Goal: Communication & Community: Share content

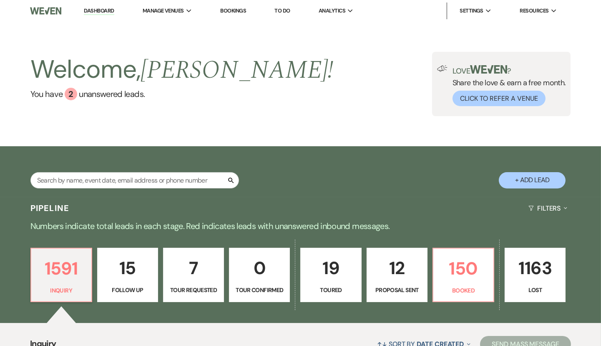
click at [142, 271] on p "15" at bounding box center [128, 268] width 50 height 28
select select "9"
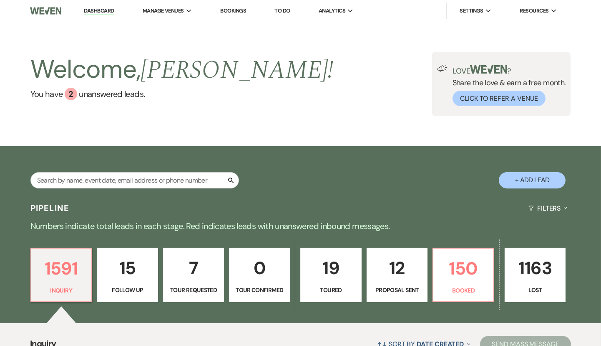
select select "9"
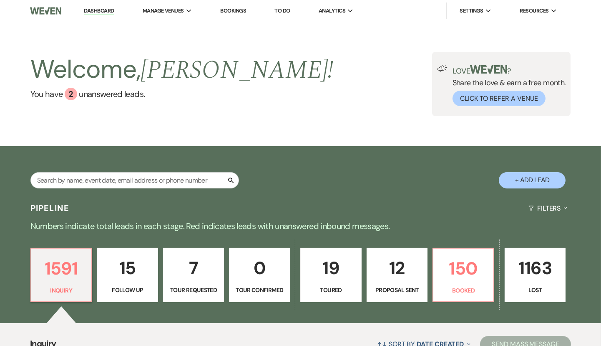
select select "9"
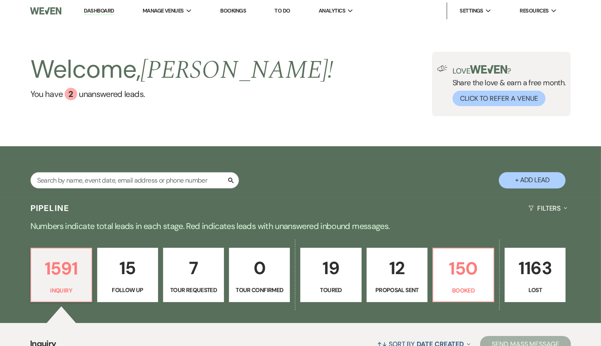
select select "9"
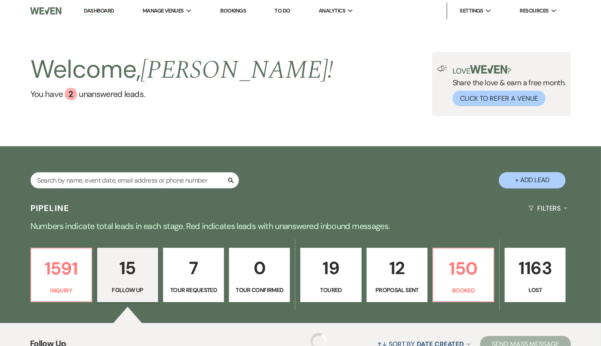
select select "9"
click at [65, 267] on p "1591" at bounding box center [61, 268] width 50 height 28
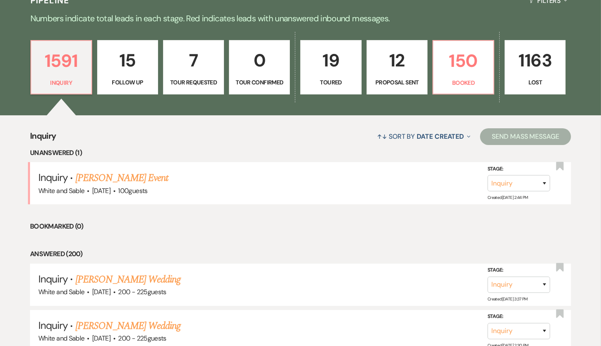
scroll to position [251, 0]
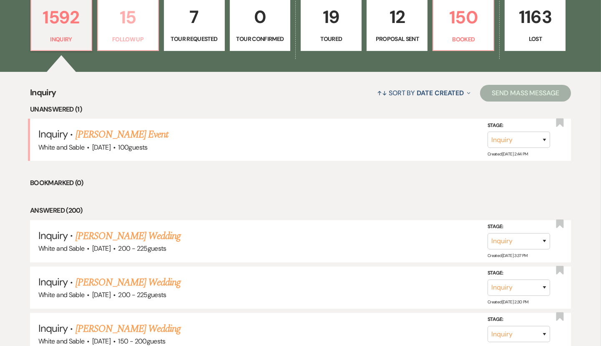
click at [139, 36] on p "Follow Up" at bounding box center [128, 39] width 50 height 9
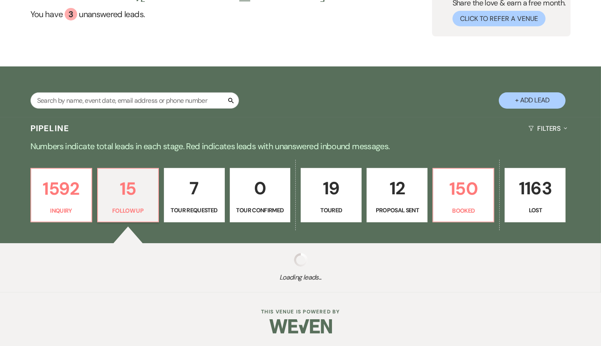
scroll to position [251, 0]
select select "9"
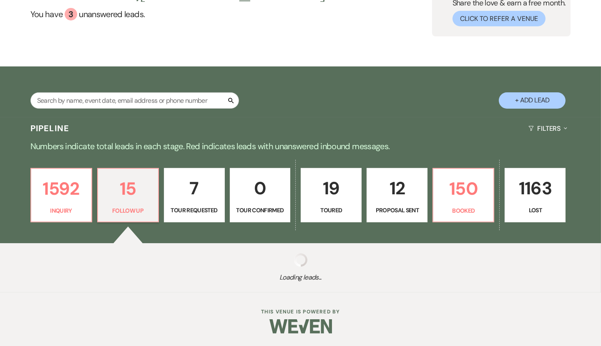
select select "9"
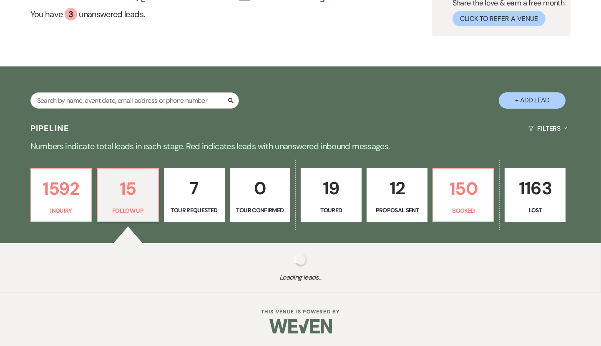
select select "9"
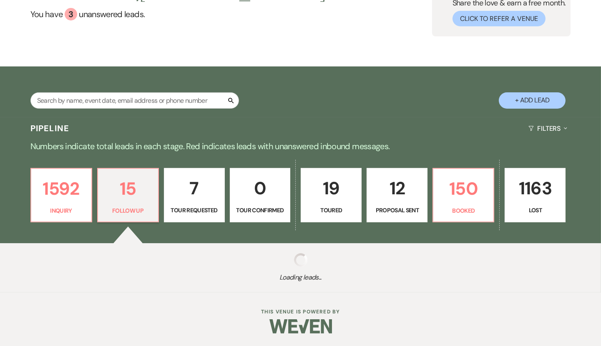
select select "9"
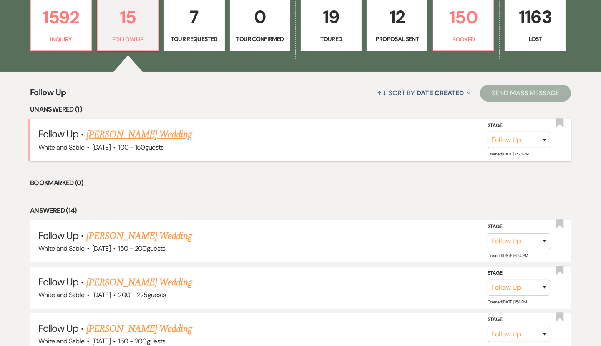
click at [147, 134] on link "Rachel Kenney's Wedding" at bounding box center [139, 134] width 106 height 15
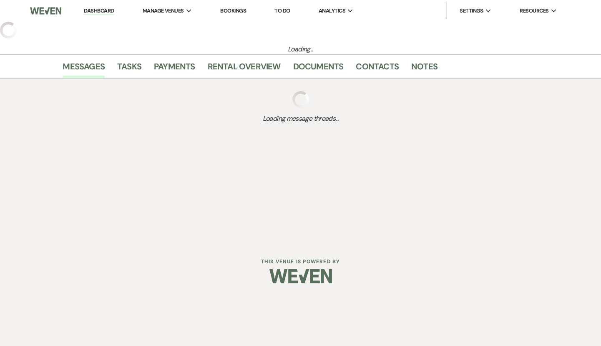
select select "9"
select select "5"
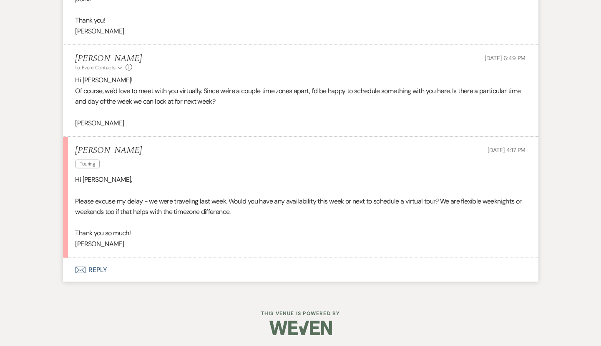
click at [145, 262] on button "Envelope Reply" at bounding box center [301, 269] width 476 height 23
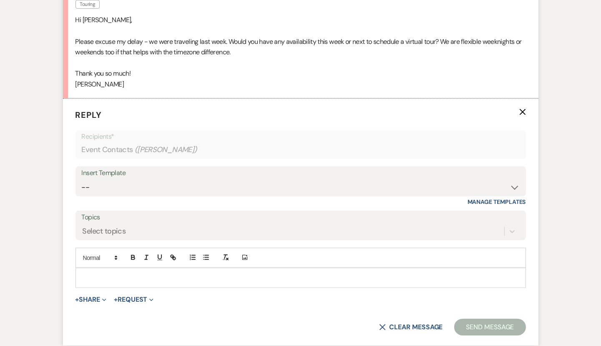
click at [127, 273] on p at bounding box center [300, 277] width 437 height 9
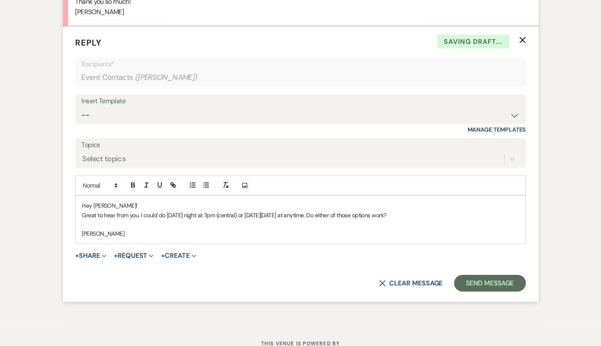
scroll to position [1227, 0]
click at [483, 274] on button "Send Message" at bounding box center [490, 282] width 71 height 17
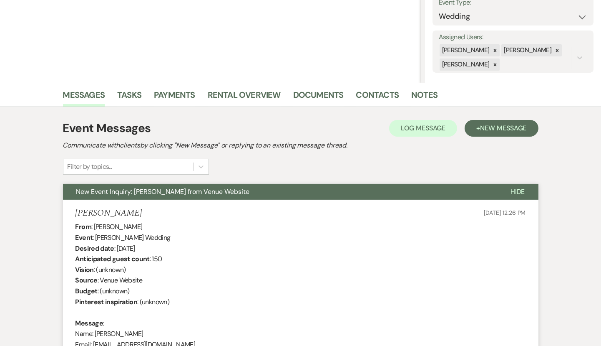
scroll to position [0, 0]
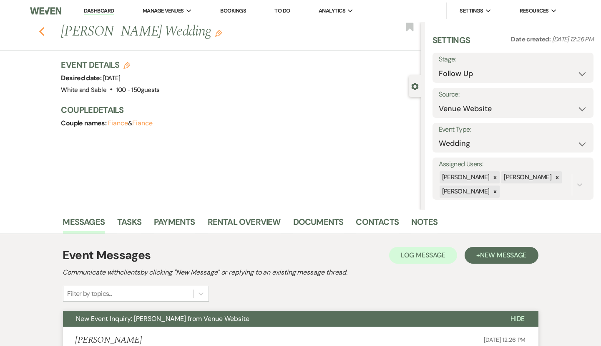
click at [43, 28] on use "button" at bounding box center [41, 31] width 5 height 9
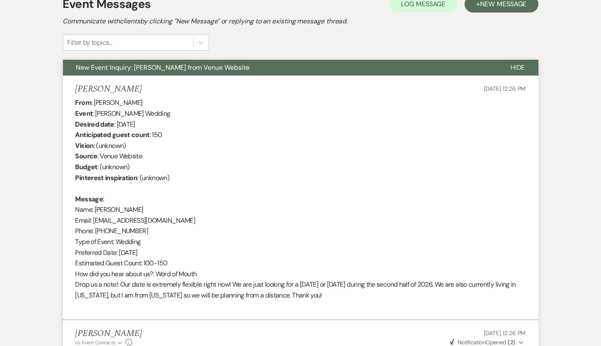
select select "9"
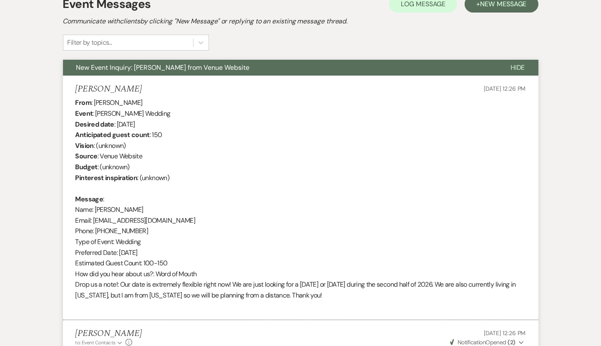
select select "9"
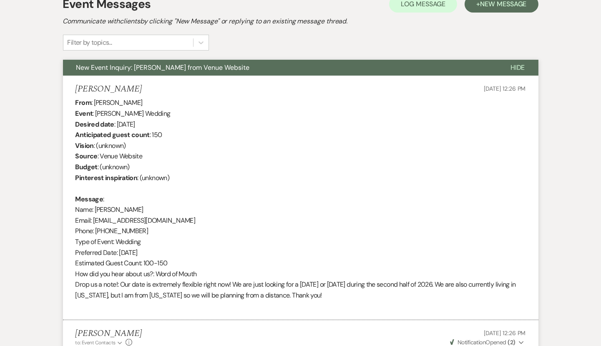
select select "9"
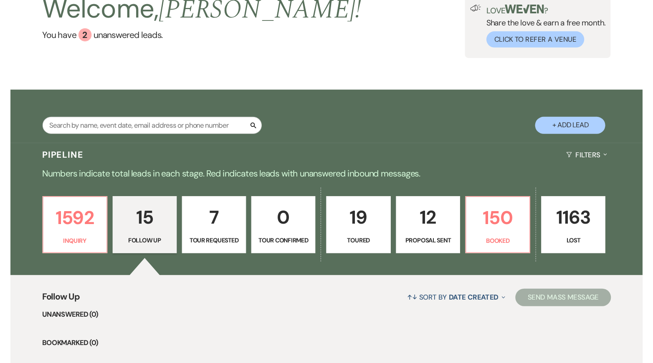
scroll to position [0, 0]
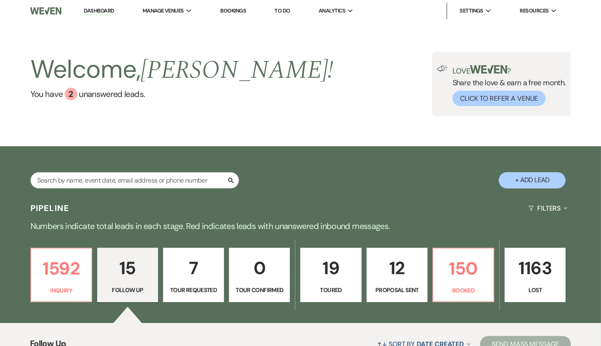
click at [104, 17] on li "Dashboard" at bounding box center [99, 11] width 38 height 17
click at [104, 12] on link "Dashboard" at bounding box center [99, 11] width 30 height 8
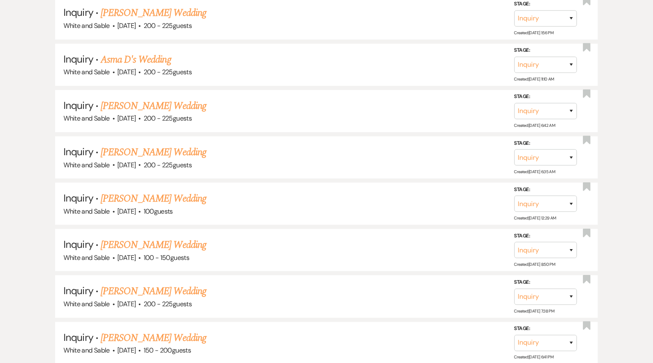
scroll to position [1739, 0]
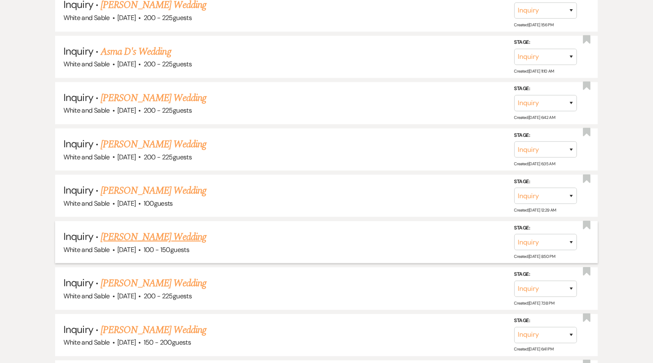
click at [158, 230] on link "Emily Riley's Wedding" at bounding box center [154, 237] width 106 height 15
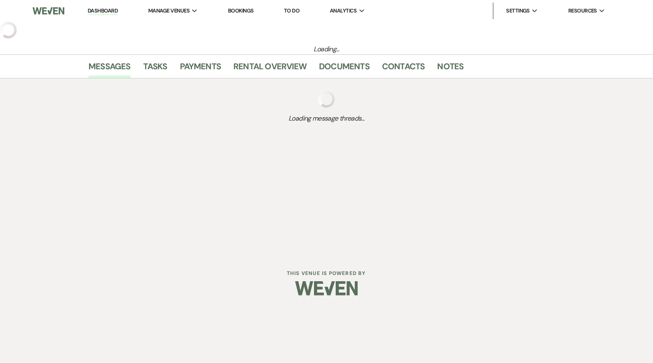
select select "5"
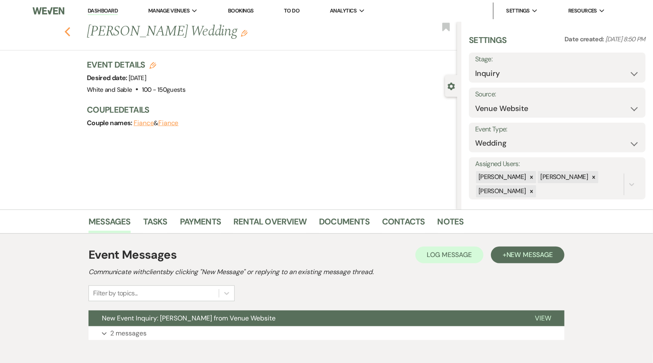
click at [68, 36] on icon "Previous" at bounding box center [67, 32] width 6 height 10
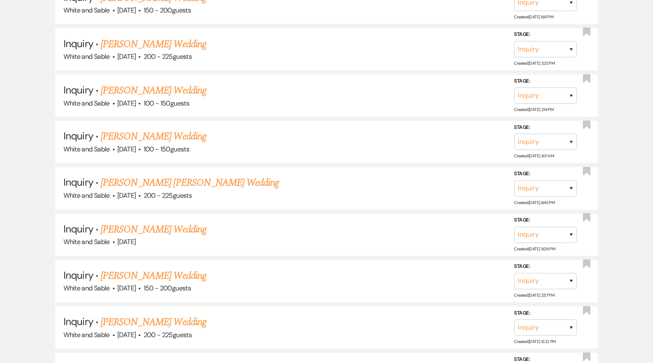
scroll to position [2095, 0]
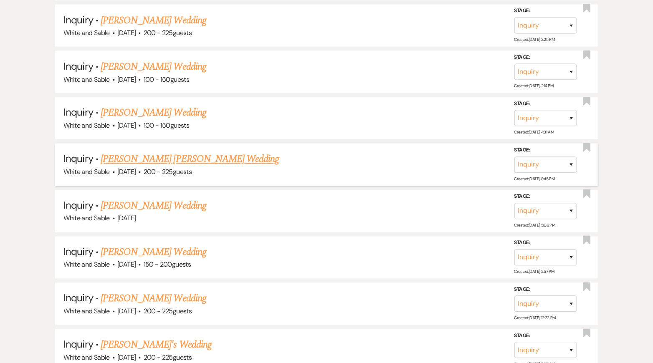
click at [170, 152] on link "Kennedy Pawlicki's Wedding" at bounding box center [190, 159] width 178 height 15
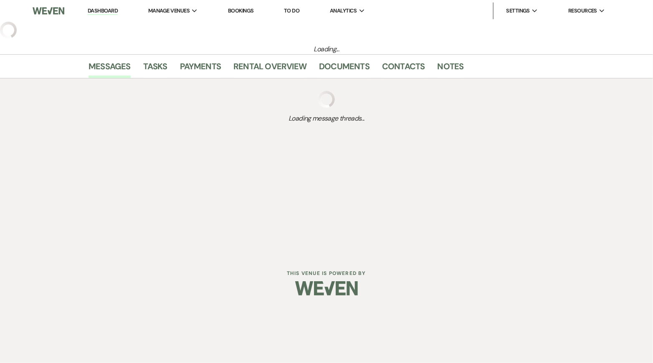
select select "5"
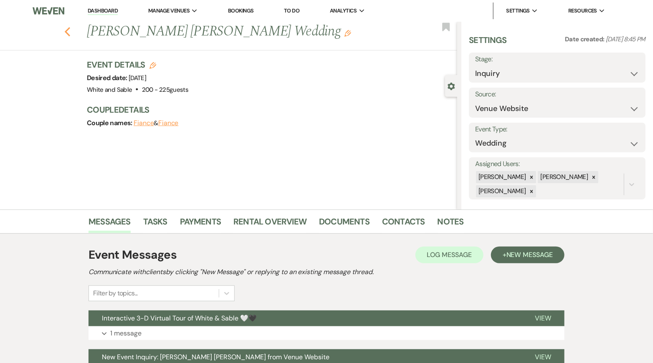
click at [64, 29] on icon "Previous" at bounding box center [67, 32] width 6 height 10
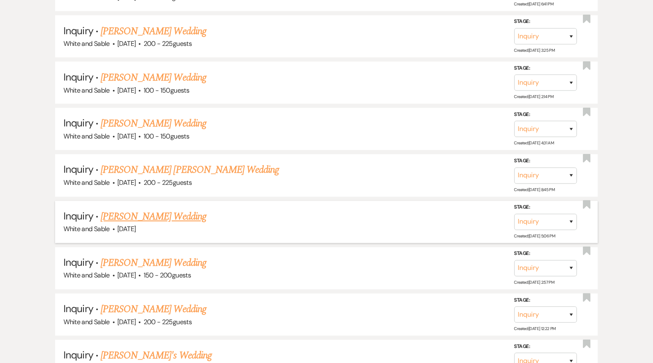
scroll to position [2076, 0]
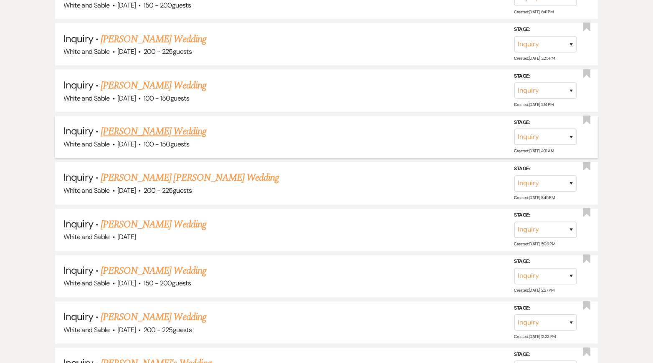
click at [159, 124] on link "Erin Gonzalez's Wedding" at bounding box center [154, 131] width 106 height 15
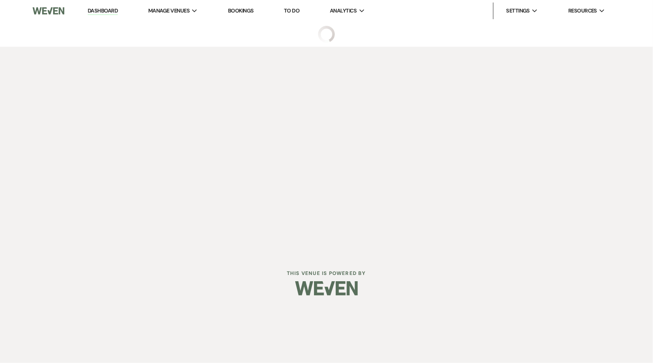
select select "5"
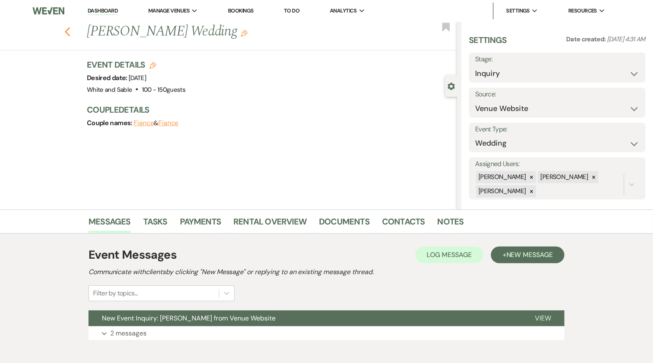
click at [66, 29] on icon "Previous" at bounding box center [67, 32] width 6 height 10
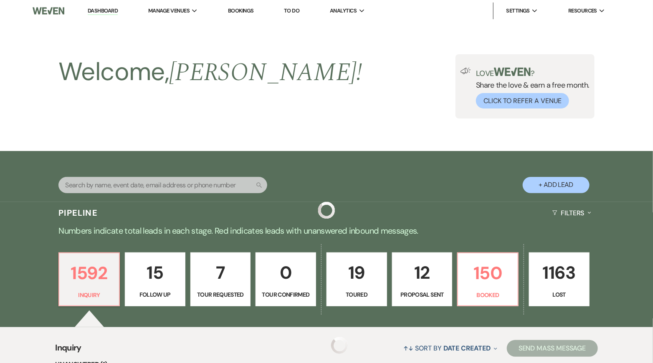
scroll to position [2076, 0]
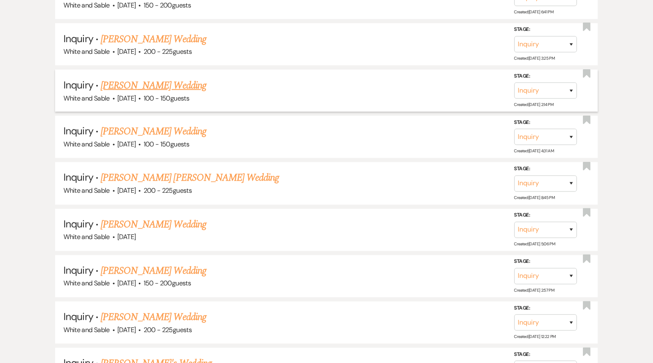
click at [159, 78] on link "Zachary Campbell's Wedding" at bounding box center [154, 85] width 106 height 15
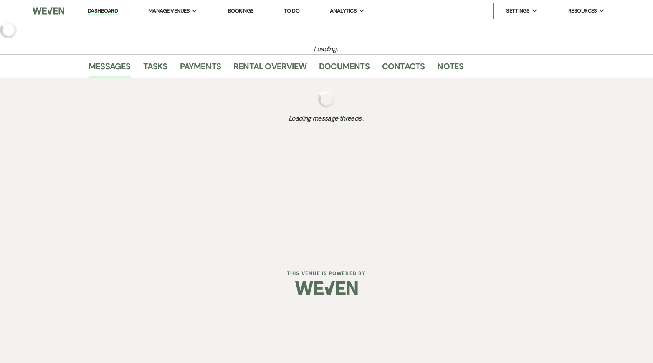
select select "5"
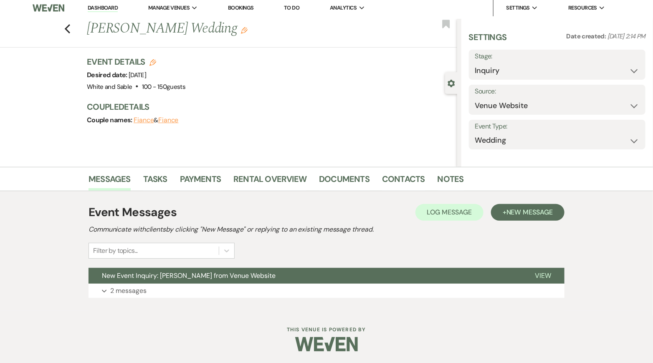
scroll to position [5, 0]
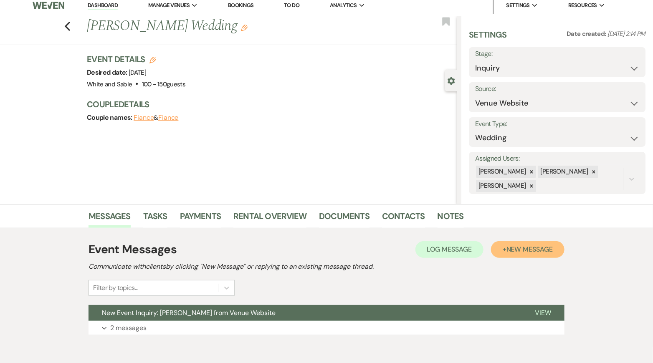
click at [497, 246] on button "+ New Message" at bounding box center [527, 249] width 73 height 17
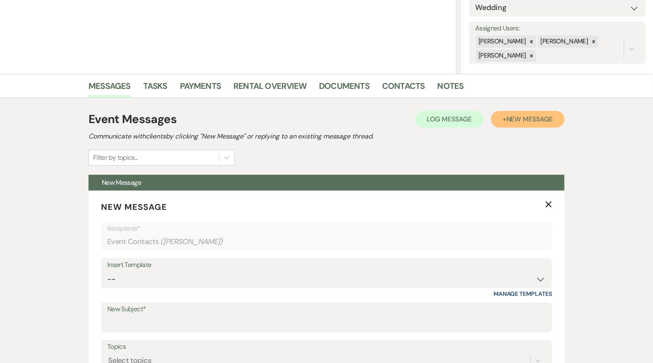
scroll to position [222, 0]
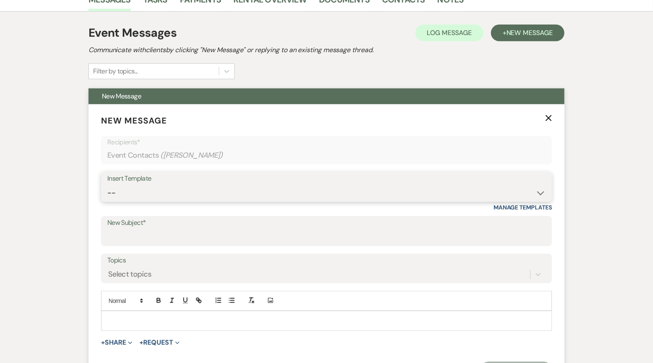
click at [204, 194] on select "-- Inquiry Response (Venue Guide) Schedule - Venue Tour Appt Confirmation Sched…" at bounding box center [326, 193] width 438 height 16
select select "5948"
click at [107, 185] on select "-- Inquiry Response (Venue Guide) Schedule - Venue Tour Appt Confirmation Sched…" at bounding box center [326, 193] width 438 height 16
type input "Interactive 3-D Virtual Tour of White & Sable 🤍🖤"
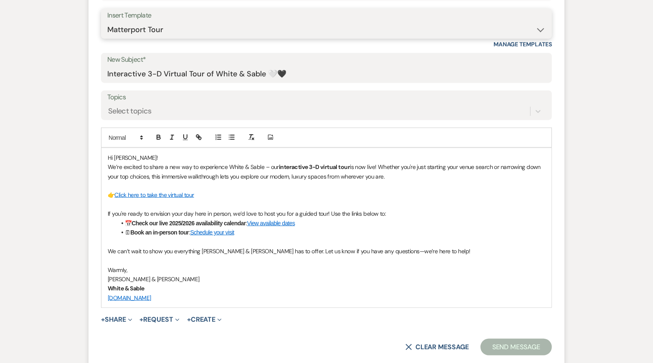
scroll to position [395, 0]
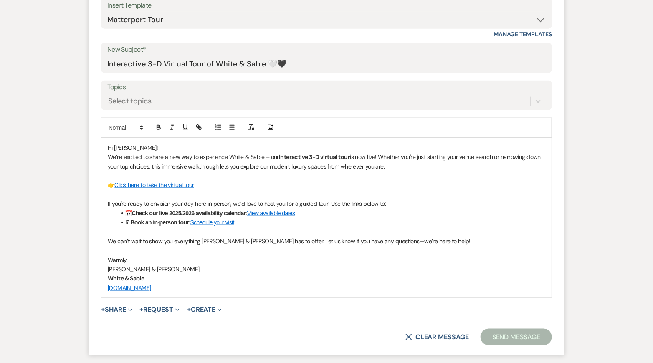
click at [493, 334] on button "Send Message" at bounding box center [515, 337] width 71 height 17
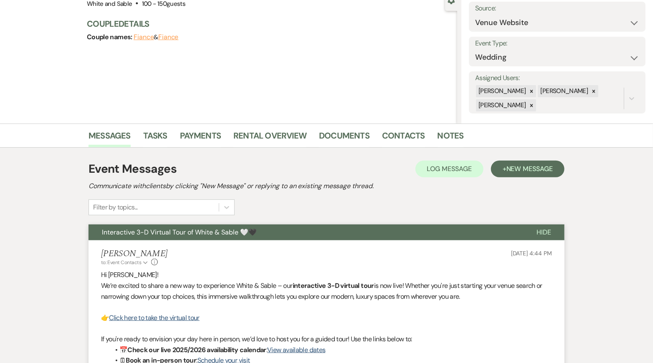
scroll to position [0, 0]
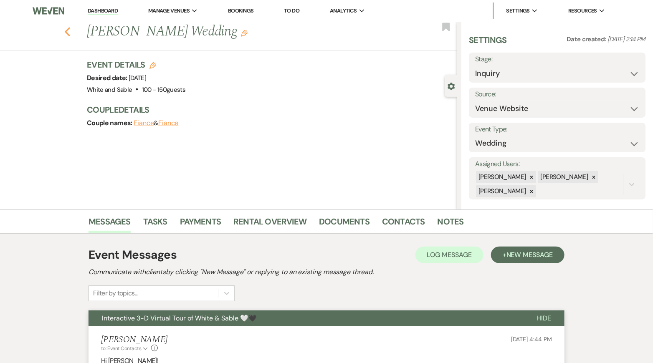
click at [68, 33] on icon "Previous" at bounding box center [67, 32] width 6 height 10
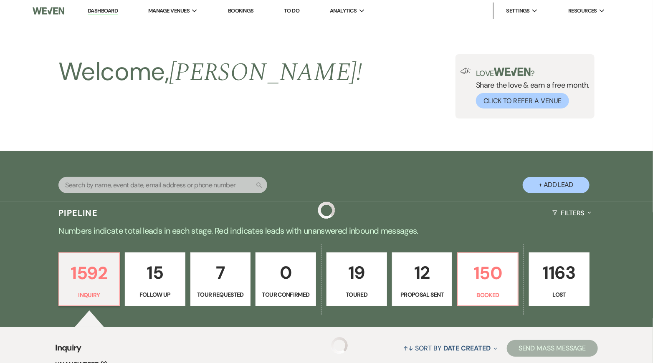
scroll to position [2076, 0]
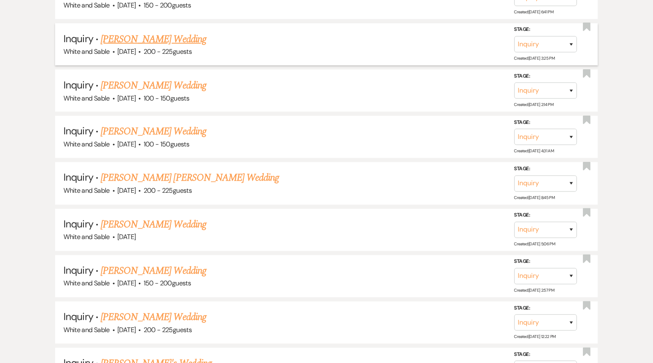
click at [171, 32] on link "Abby Kirk's Wedding" at bounding box center [154, 39] width 106 height 15
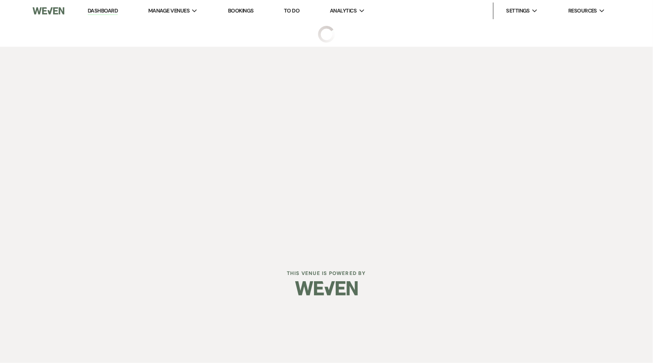
select select "5"
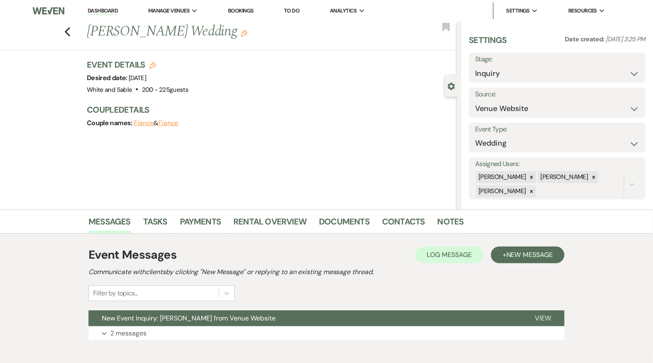
scroll to position [43, 0]
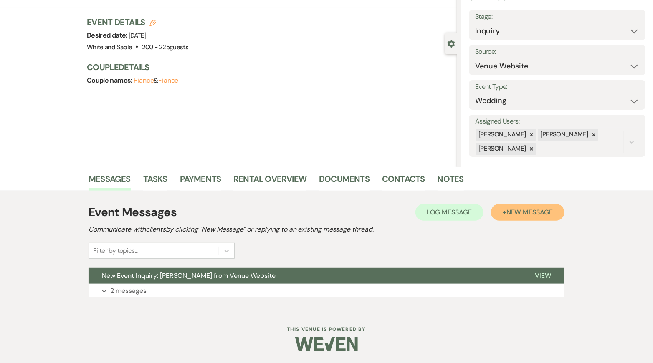
click at [513, 208] on span "New Message" at bounding box center [529, 212] width 46 height 9
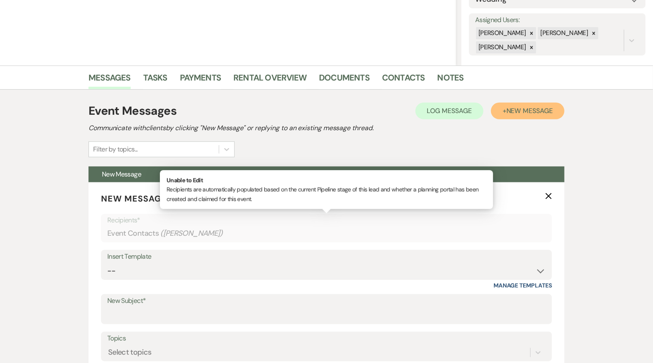
scroll to position [147, 0]
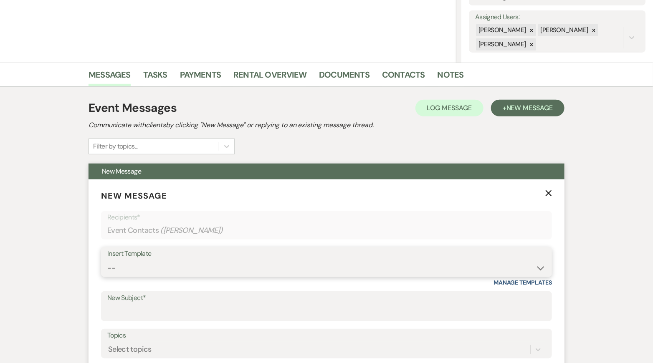
click at [224, 261] on select "-- Inquiry Response (Venue Guide) Schedule - Venue Tour Appt Confirmation Sched…" at bounding box center [326, 268] width 438 height 16
select select "5948"
click at [107, 260] on select "-- Inquiry Response (Venue Guide) Schedule - Venue Tour Appt Confirmation Sched…" at bounding box center [326, 268] width 438 height 16
type input "Interactive 3-D Virtual Tour of White & Sable 🤍🖤"
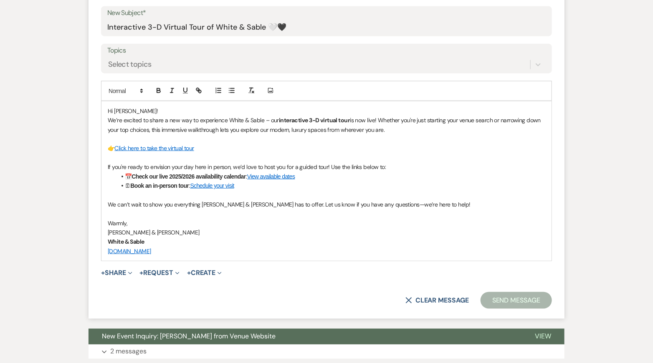
scroll to position [475, 0]
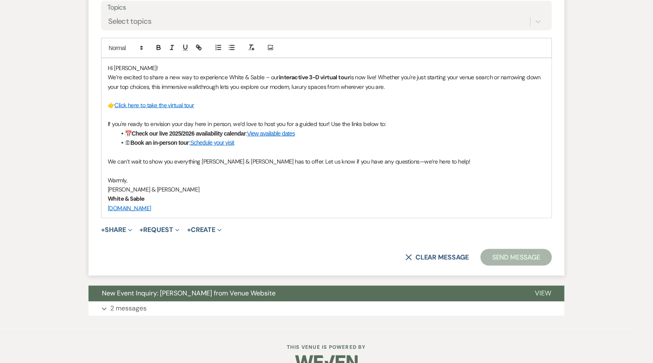
click at [508, 268] on form "New Message X Saving draft... Recipients* Event Contacts ( Abby Kirk ) Insert T…" at bounding box center [326, 63] width 476 height 425
click at [504, 254] on button "Send Message" at bounding box center [515, 257] width 71 height 17
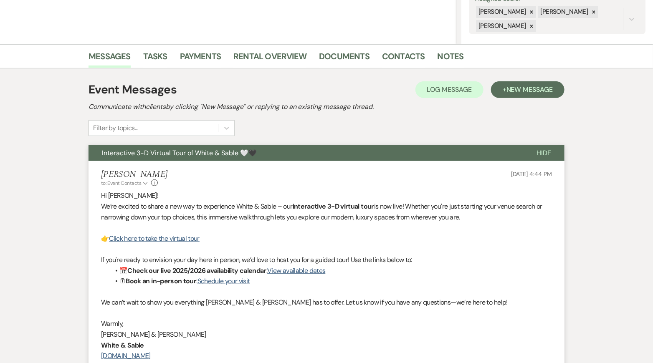
scroll to position [0, 0]
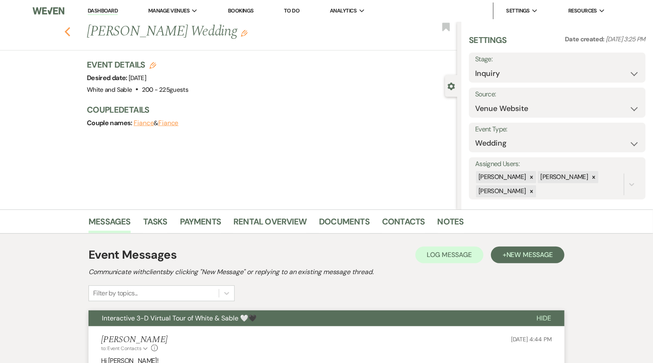
click at [68, 33] on icon "Previous" at bounding box center [67, 32] width 6 height 10
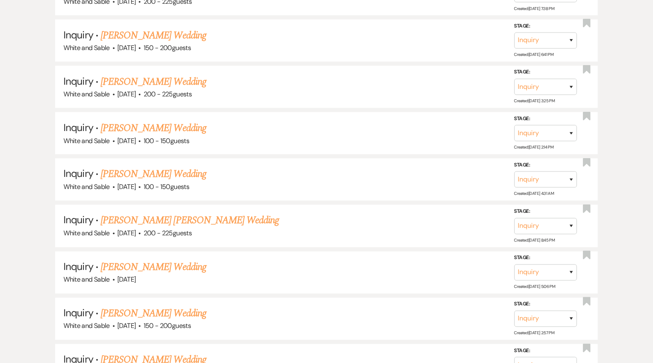
scroll to position [2030, 0]
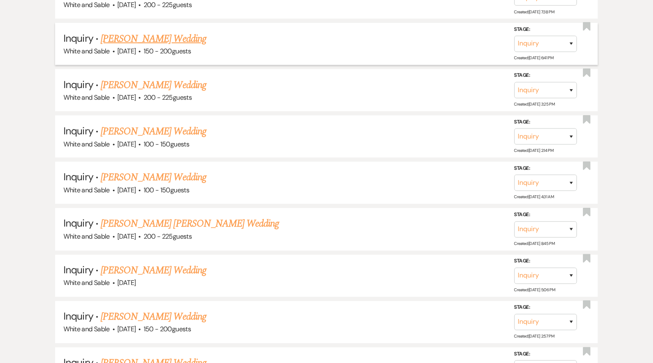
click at [169, 31] on link "Corinna Harris's Wedding" at bounding box center [154, 38] width 106 height 15
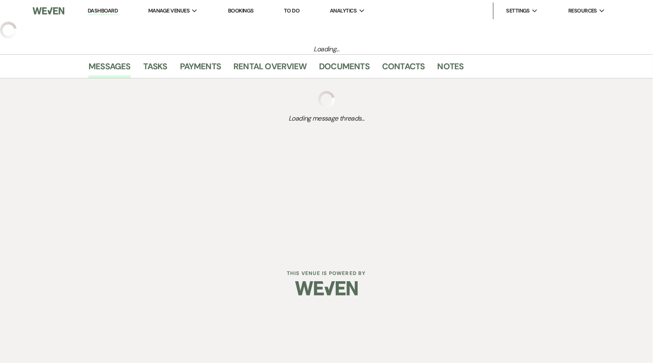
select select "5"
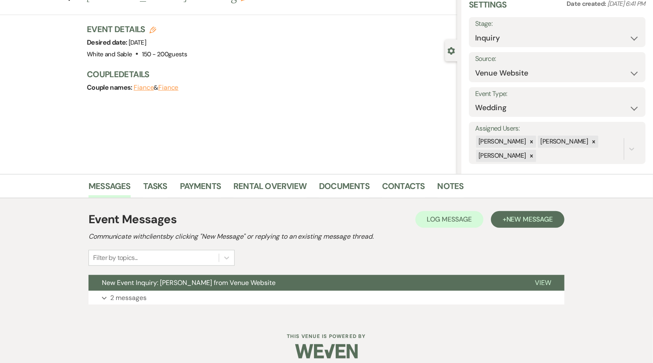
scroll to position [43, 0]
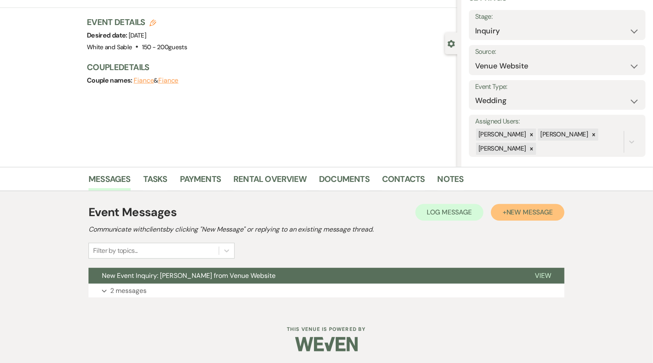
click at [493, 210] on button "+ New Message" at bounding box center [527, 212] width 73 height 17
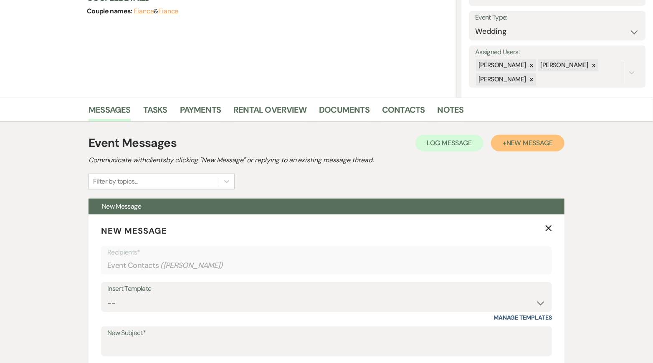
scroll to position [144, 0]
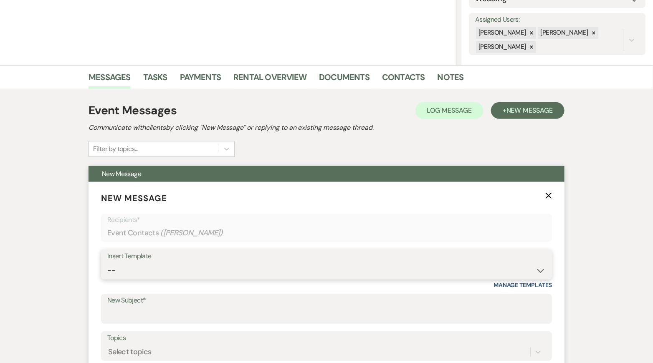
click at [191, 272] on select "-- Inquiry Response (Venue Guide) Schedule - Venue Tour Appt Confirmation Sched…" at bounding box center [326, 271] width 438 height 16
select select "5948"
click at [107, 263] on select "-- Inquiry Response (Venue Guide) Schedule - Venue Tour Appt Confirmation Sched…" at bounding box center [326, 271] width 438 height 16
type input "Interactive 3-D Virtual Tour of White & Sable 🤍🖤"
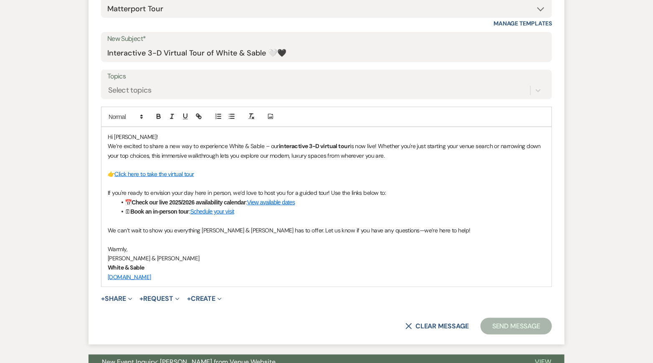
click at [501, 328] on button "Send Message" at bounding box center [515, 326] width 71 height 17
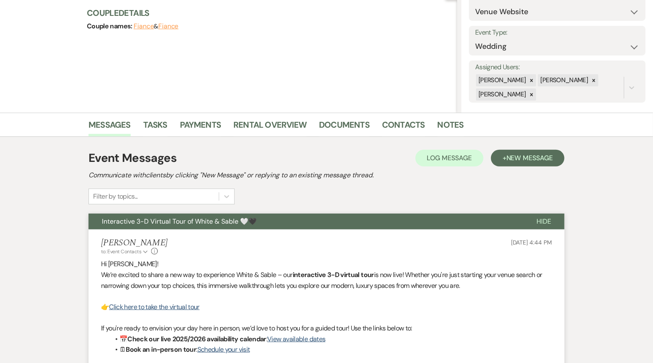
scroll to position [0, 0]
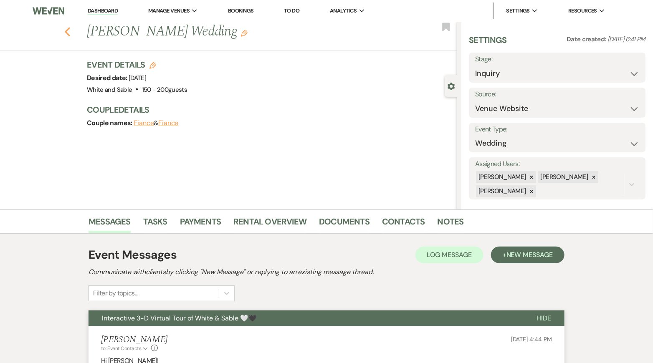
click at [68, 30] on icon "Previous" at bounding box center [67, 32] width 6 height 10
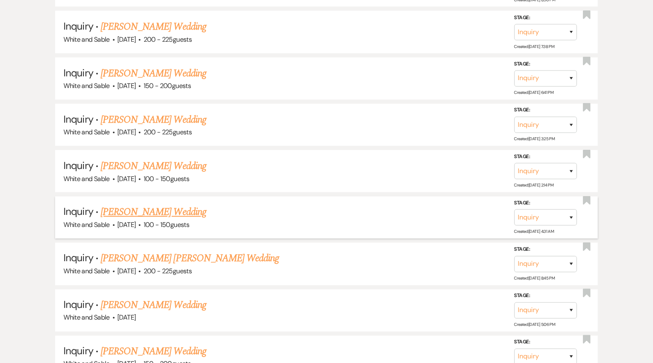
scroll to position [1983, 0]
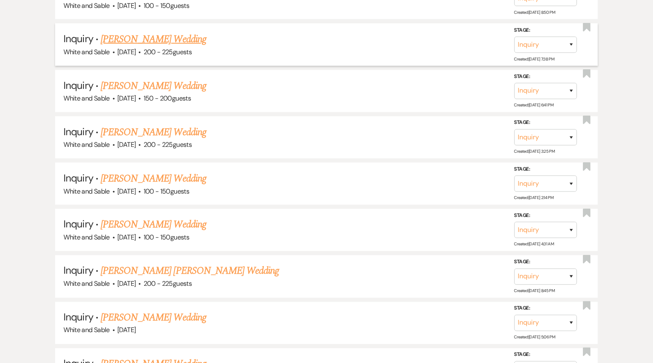
click at [163, 32] on link "Madeline Fortin's Wedding" at bounding box center [154, 39] width 106 height 15
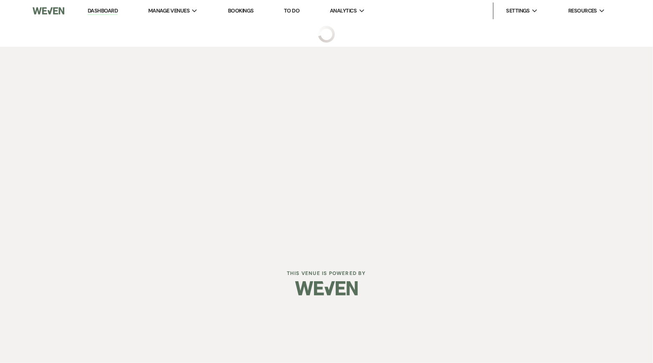
select select "5"
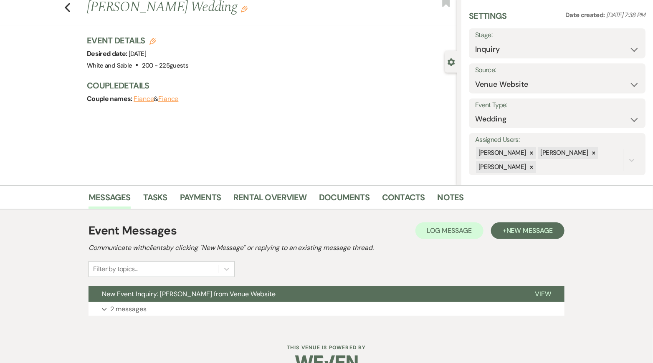
scroll to position [43, 0]
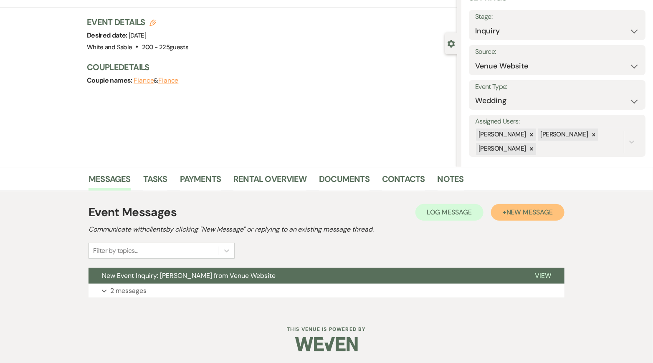
click at [507, 217] on button "+ New Message" at bounding box center [527, 212] width 73 height 17
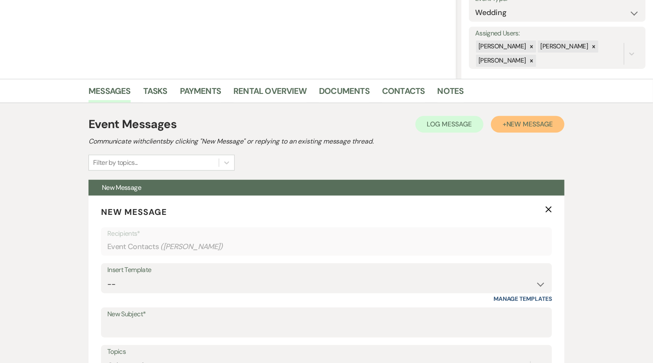
scroll to position [148, 0]
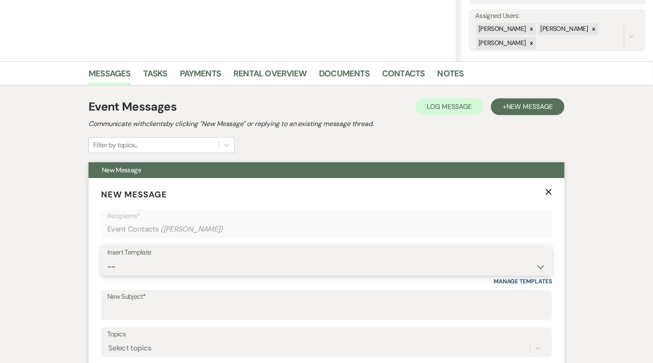
click at [149, 269] on select "-- Inquiry Response (Venue Guide) Schedule - Venue Tour Appt Confirmation Sched…" at bounding box center [326, 267] width 438 height 16
select select "6144"
click at [107, 259] on select "-- Inquiry Response (Venue Guide) Schedule - Venue Tour Appt Confirmation Sched…" at bounding box center [326, 267] width 438 height 16
type input "No Saturdays Left in '26? Why Sundays Might Be the Answer"
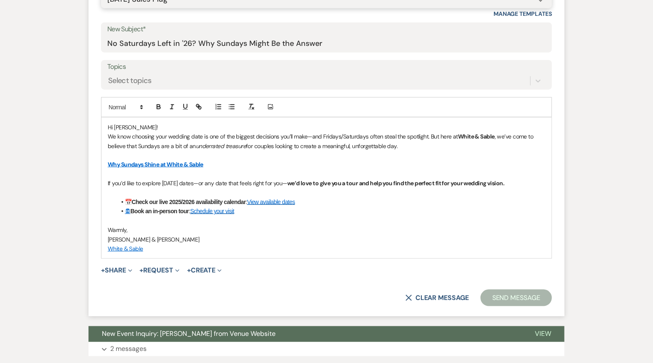
scroll to position [417, 0]
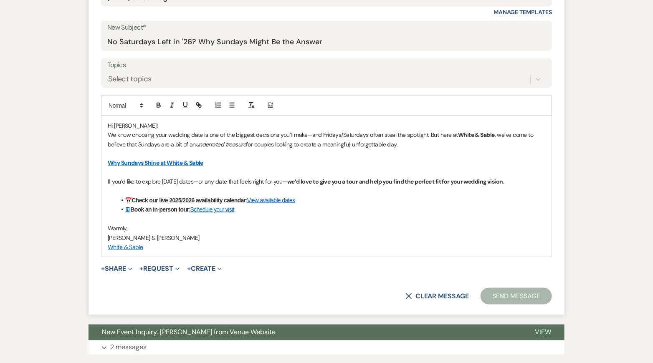
click at [529, 304] on form "New Message X Saving draft... Recipients* Event Contacts ( Madeline Fortin ) In…" at bounding box center [326, 112] width 476 height 406
click at [525, 295] on button "Send Message" at bounding box center [515, 296] width 71 height 17
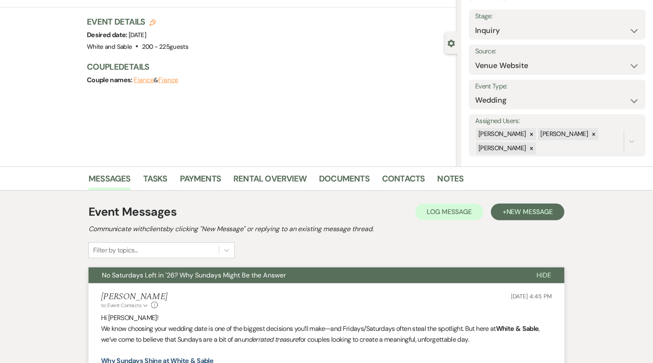
scroll to position [0, 0]
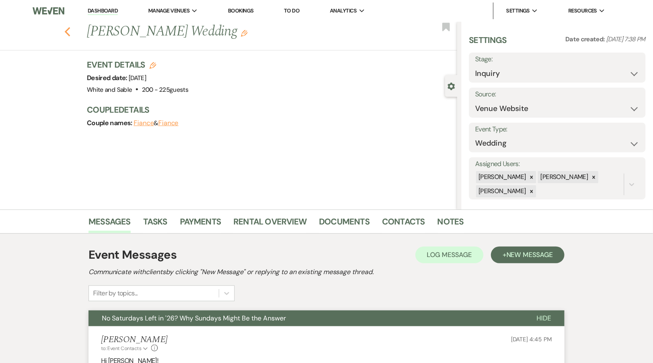
click at [66, 34] on icon "Previous" at bounding box center [67, 32] width 6 height 10
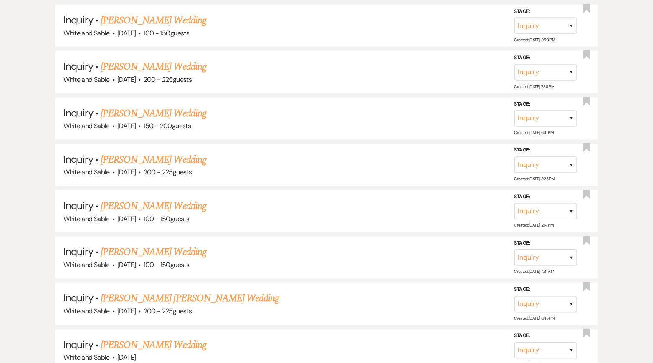
scroll to position [1952, 0]
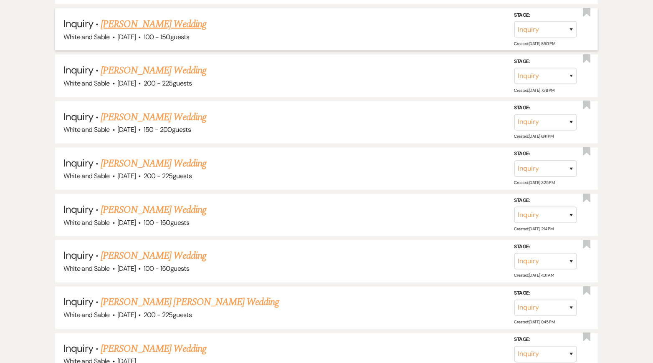
click at [167, 17] on link "Emily Riley's Wedding" at bounding box center [154, 24] width 106 height 15
select select "5"
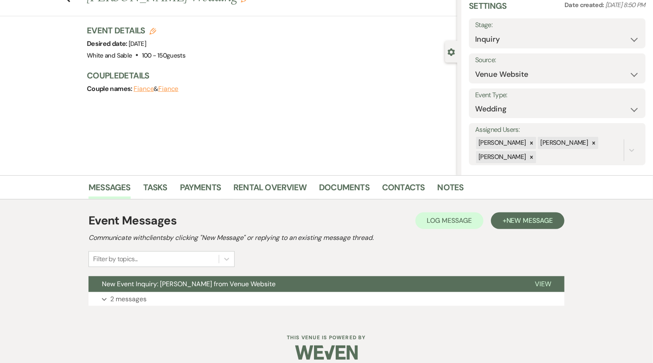
scroll to position [43, 0]
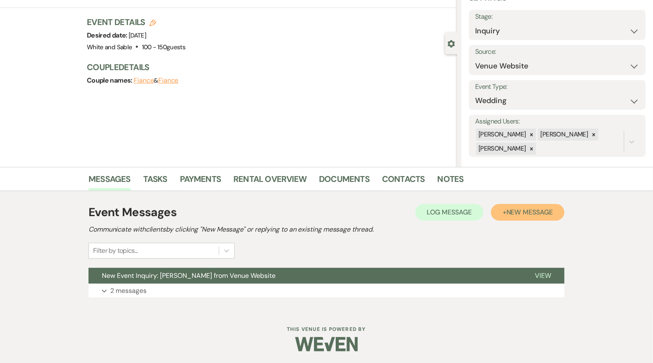
click at [541, 212] on span "New Message" at bounding box center [529, 212] width 46 height 9
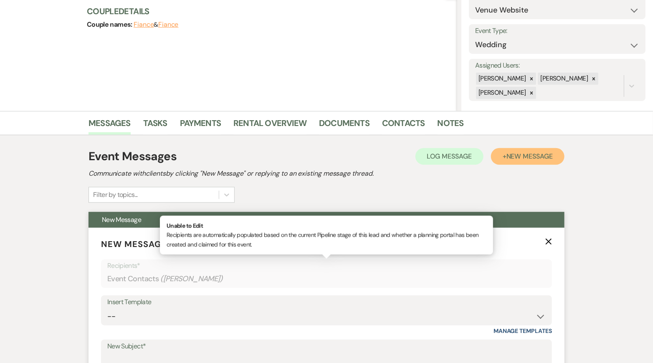
scroll to position [100, 0]
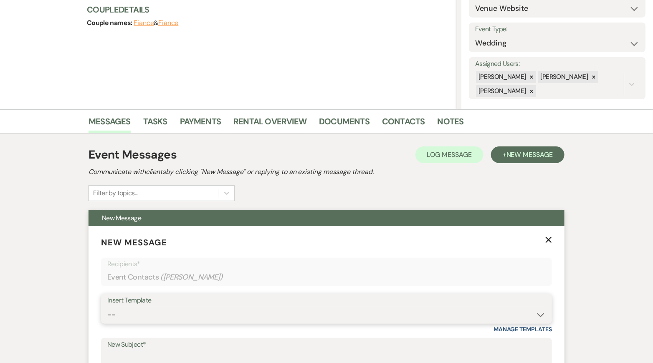
click at [203, 316] on select "-- Inquiry Response (Venue Guide) Schedule - Venue Tour Appt Confirmation Sched…" at bounding box center [326, 315] width 438 height 16
select select "6144"
click at [107, 307] on select "-- Inquiry Response (Venue Guide) Schedule - Venue Tour Appt Confirmation Sched…" at bounding box center [326, 315] width 438 height 16
type input "No Saturdays Left in '26? Why Sundays Might Be the Answer"
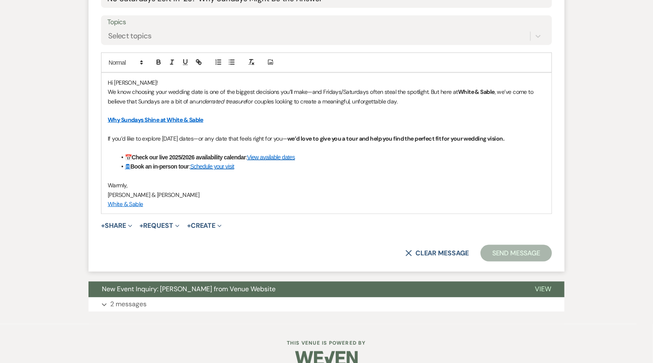
click at [514, 249] on button "Send Message" at bounding box center [515, 253] width 71 height 17
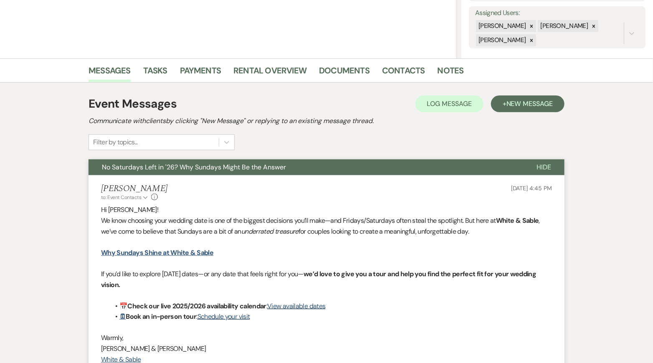
scroll to position [0, 0]
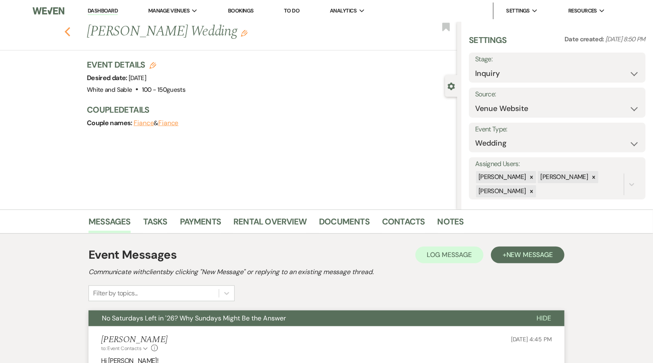
click at [68, 30] on use "button" at bounding box center [67, 31] width 5 height 9
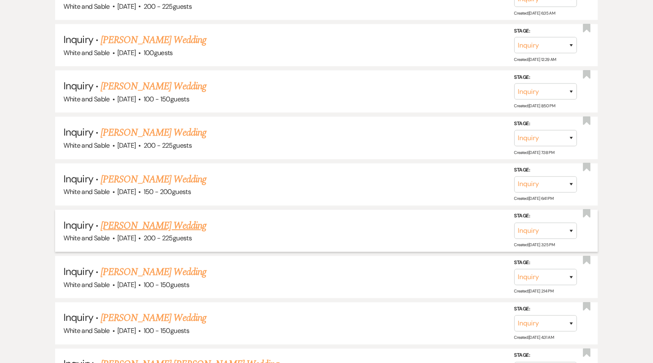
scroll to position [1888, 0]
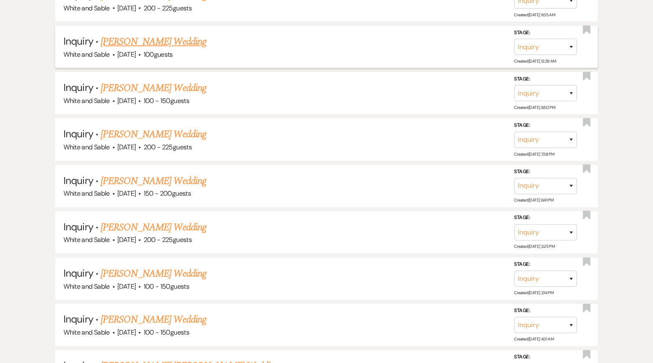
click at [152, 34] on link "Lily Rivers's Wedding" at bounding box center [154, 41] width 106 height 15
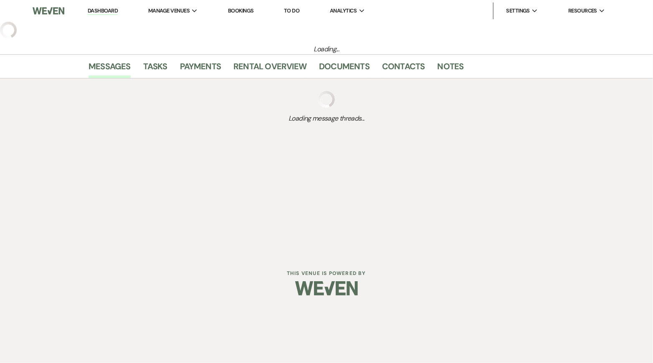
select select "5"
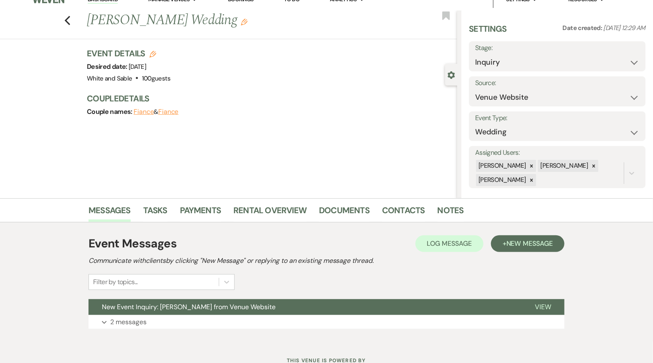
scroll to position [18, 0]
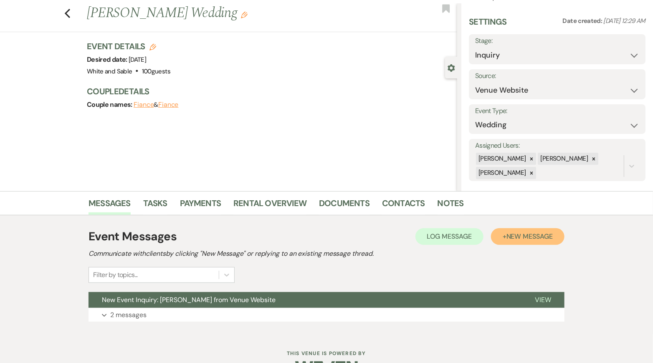
click at [504, 240] on button "+ New Message" at bounding box center [527, 236] width 73 height 17
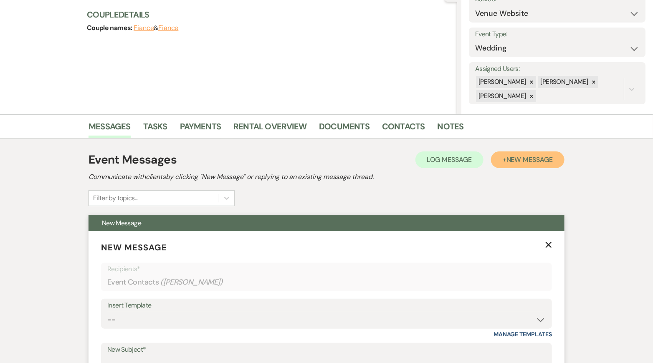
scroll to position [114, 0]
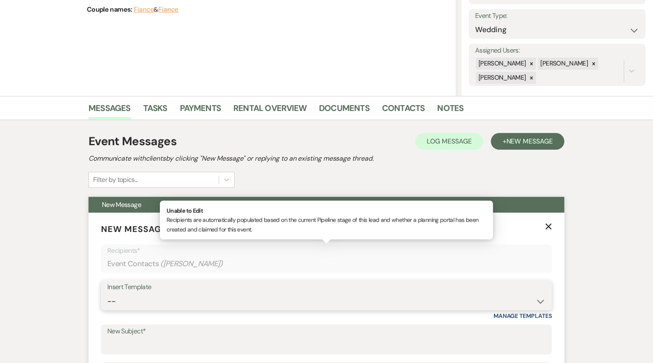
click at [253, 300] on select "-- Inquiry Response (Venue Guide) Schedule - Venue Tour Appt Confirmation Sched…" at bounding box center [326, 301] width 438 height 16
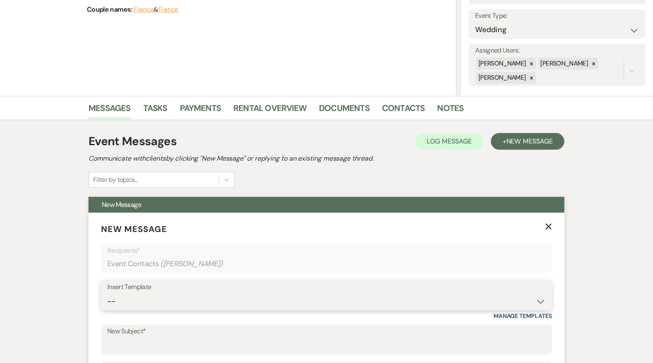
select select "6144"
click at [107, 293] on select "-- Inquiry Response (Venue Guide) Schedule - Venue Tour Appt Confirmation Sched…" at bounding box center [326, 301] width 438 height 16
type input "No Saturdays Left in '26? Why Sundays Might Be the Answer"
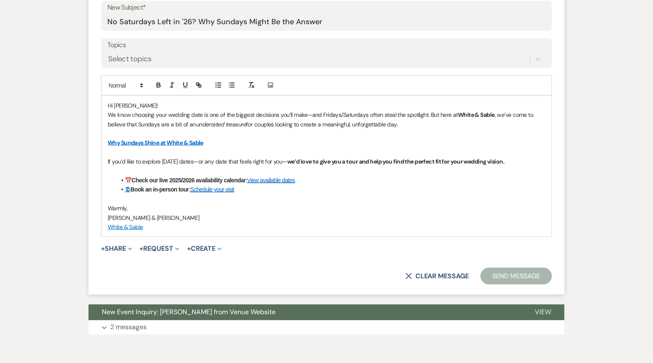
scroll to position [440, 0]
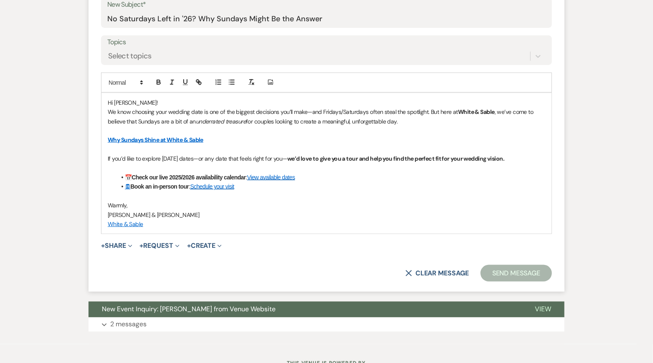
click at [507, 269] on button "Send Message" at bounding box center [515, 273] width 71 height 17
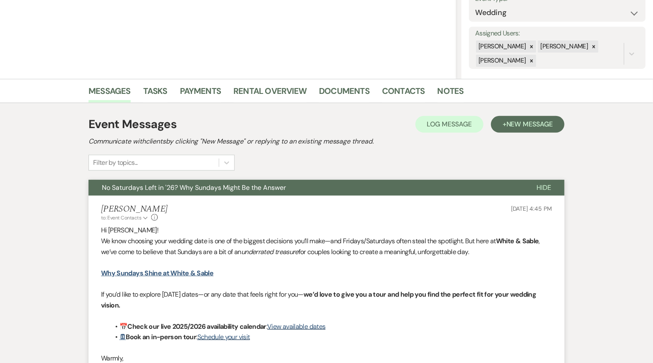
scroll to position [0, 0]
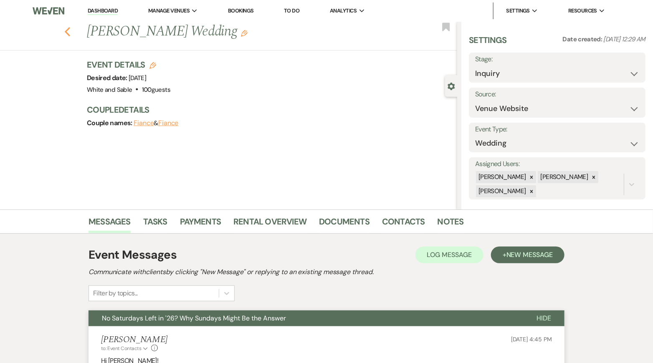
click at [69, 30] on icon "Previous" at bounding box center [67, 32] width 6 height 10
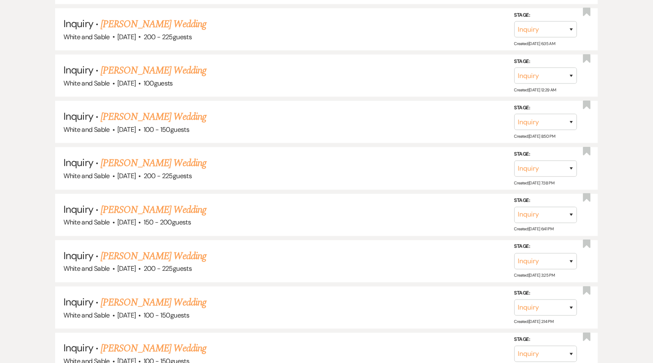
scroll to position [1852, 0]
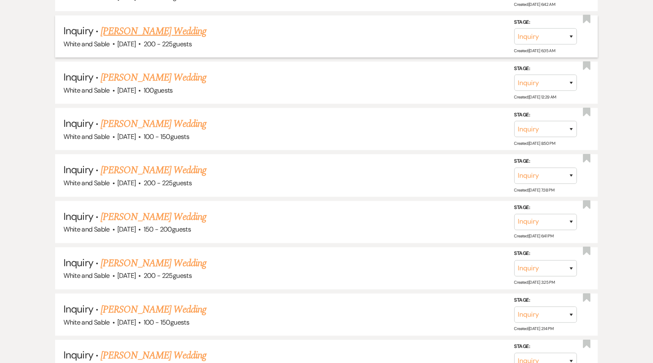
click at [169, 24] on link "Angelina Hebert's Wedding" at bounding box center [154, 31] width 106 height 15
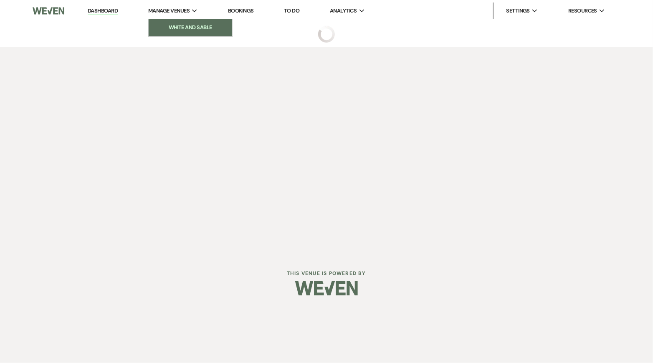
select select "5"
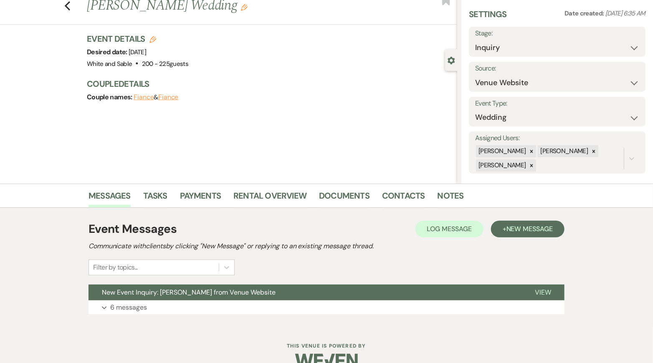
scroll to position [43, 0]
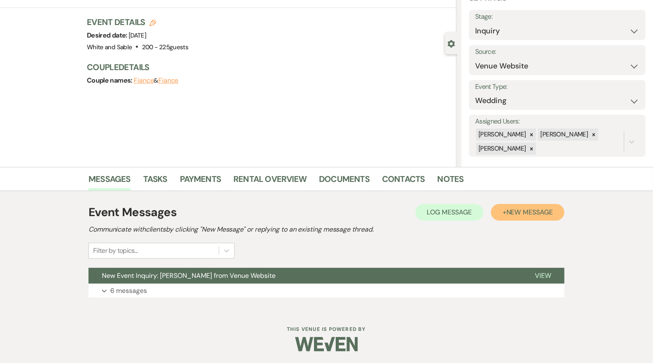
click at [520, 213] on span "New Message" at bounding box center [529, 212] width 46 height 9
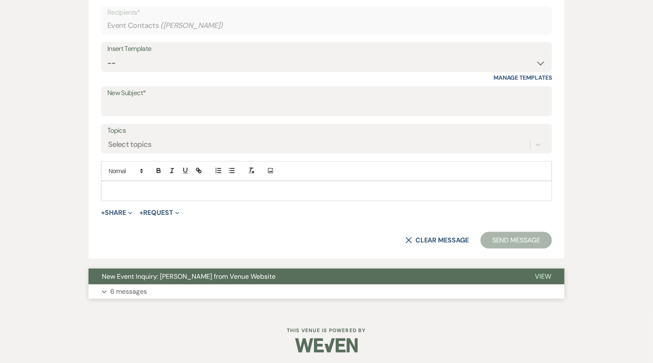
click at [212, 285] on button "Expand 6 messages" at bounding box center [326, 292] width 476 height 14
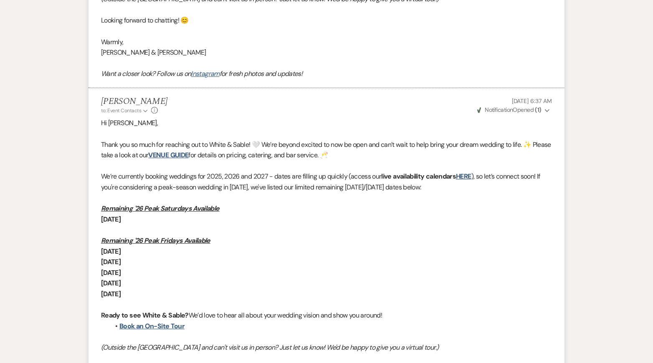
scroll to position [990, 0]
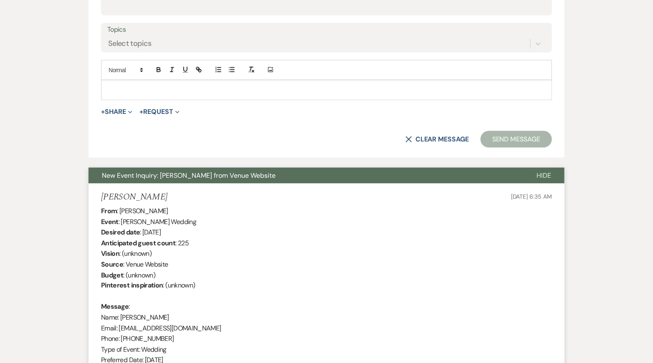
click at [259, 175] on span "New Event Inquiry: Angelina Hebert from Venue Website" at bounding box center [189, 175] width 174 height 9
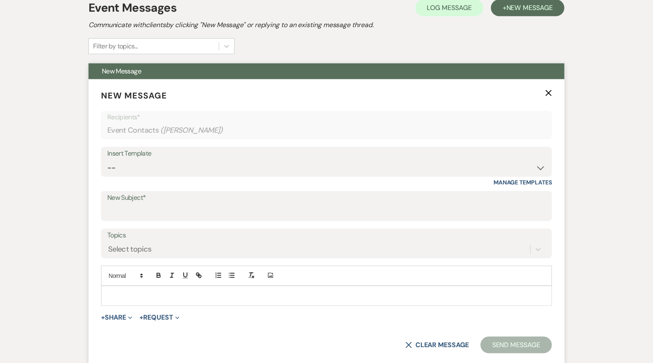
scroll to position [225, 0]
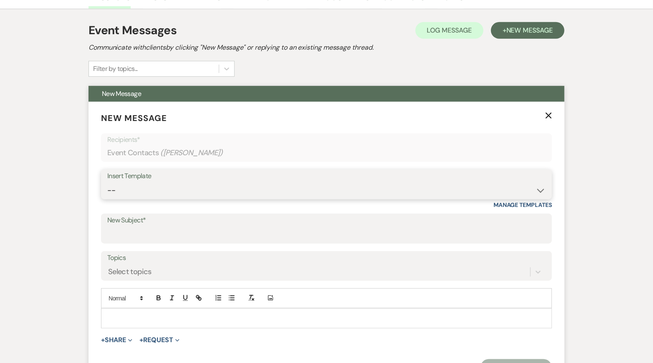
click at [259, 191] on select "-- Inquiry Response (Venue Guide) Schedule - Venue Tour Appt Confirmation Sched…" at bounding box center [326, 190] width 438 height 16
select select "5948"
click at [107, 182] on select "-- Inquiry Response (Venue Guide) Schedule - Venue Tour Appt Confirmation Sched…" at bounding box center [326, 190] width 438 height 16
type input "Interactive 3-D Virtual Tour of White & Sable 🤍🖤"
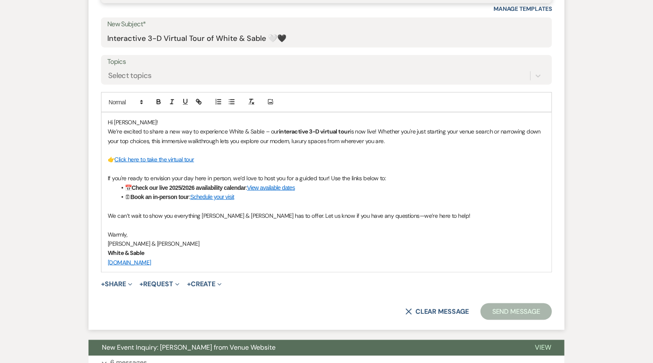
scroll to position [492, 0]
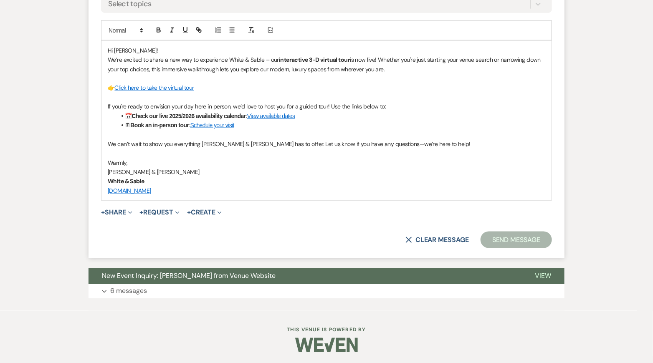
click at [507, 237] on button "Send Message" at bounding box center [515, 240] width 71 height 17
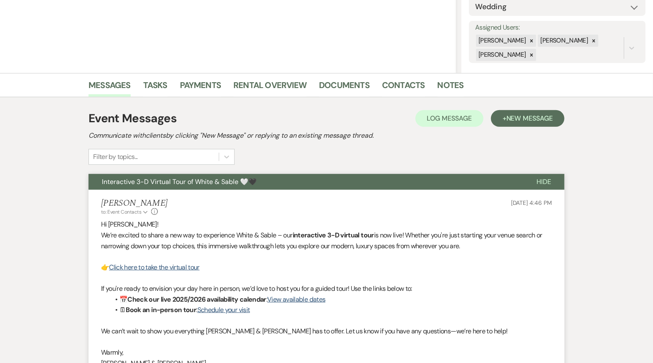
scroll to position [0, 0]
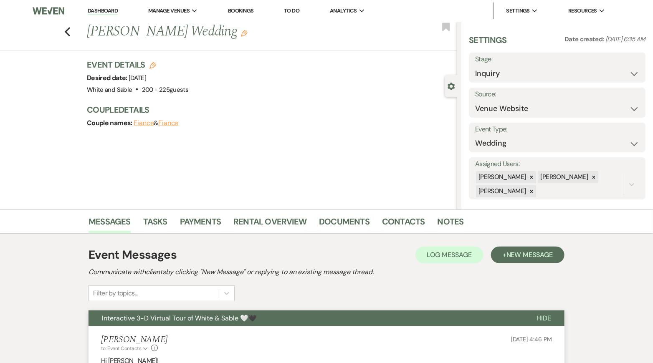
click at [65, 37] on div "Previous Angelina Hebert's Wedding Edit Bookmark" at bounding box center [226, 36] width 461 height 29
click at [65, 30] on icon "Previous" at bounding box center [67, 32] width 6 height 10
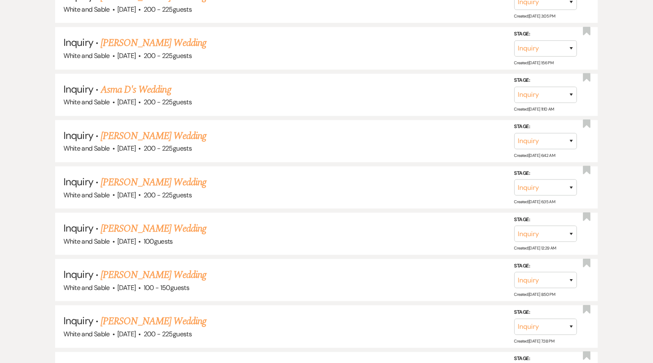
scroll to position [1685, 0]
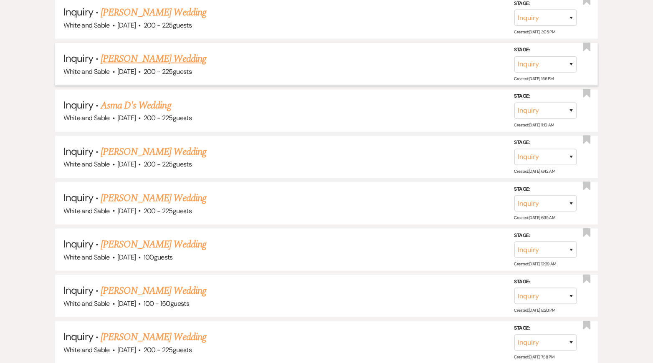
click at [180, 51] on link "Kaitlyn Barnaby's Wedding" at bounding box center [154, 58] width 106 height 15
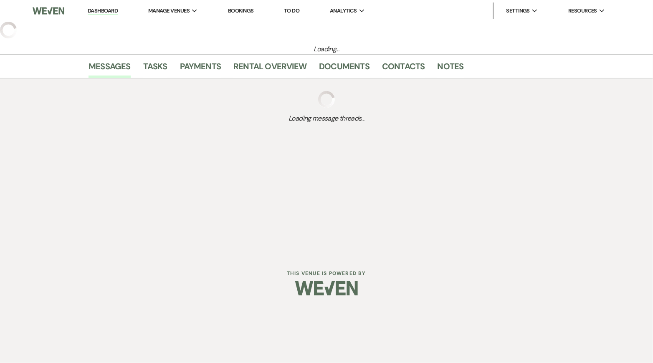
select select "5"
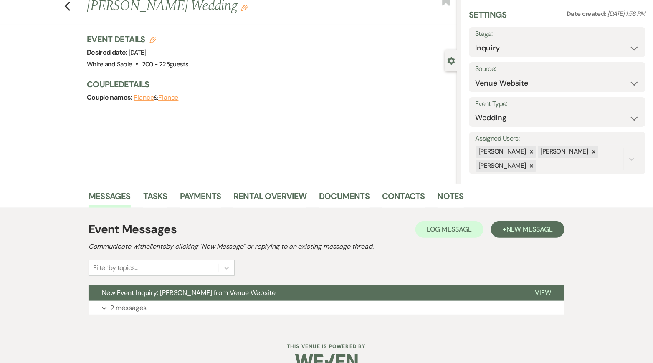
scroll to position [43, 0]
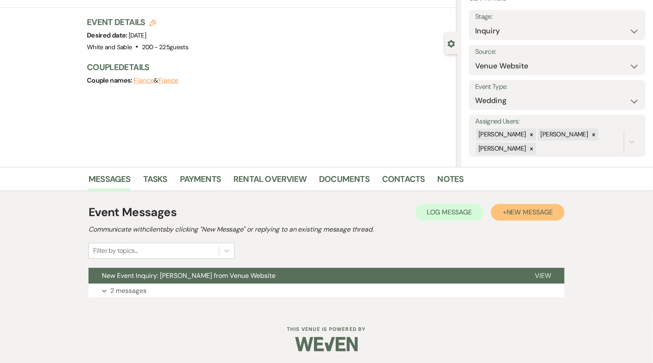
click at [503, 210] on button "+ New Message" at bounding box center [527, 212] width 73 height 17
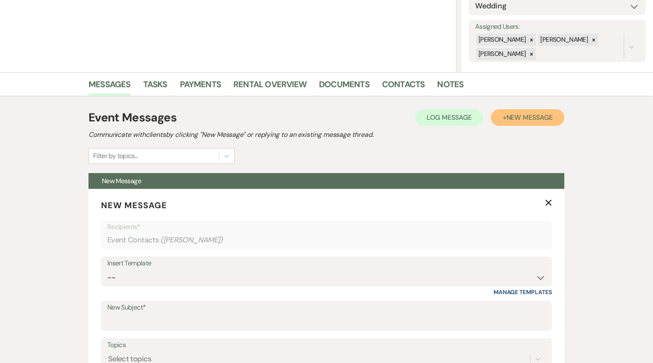
scroll to position [196, 0]
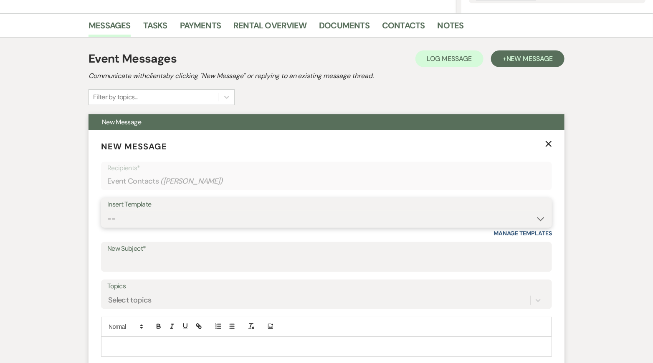
click at [168, 219] on select "-- Inquiry Response (Venue Guide) Schedule - Venue Tour Appt Confirmation Sched…" at bounding box center [326, 219] width 438 height 16
select select "5948"
click at [107, 211] on select "-- Inquiry Response (Venue Guide) Schedule - Venue Tour Appt Confirmation Sched…" at bounding box center [326, 219] width 438 height 16
type input "Interactive 3-D Virtual Tour of White & Sable 🤍🖤"
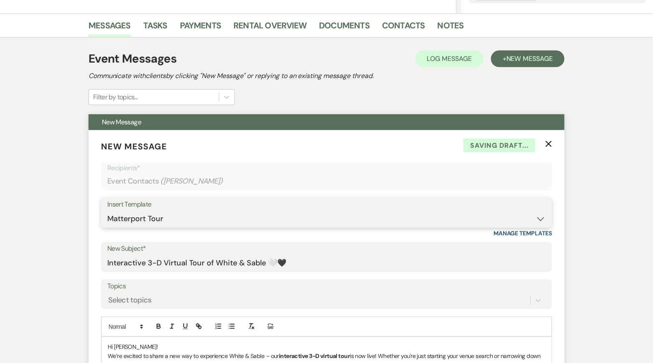
scroll to position [492, 0]
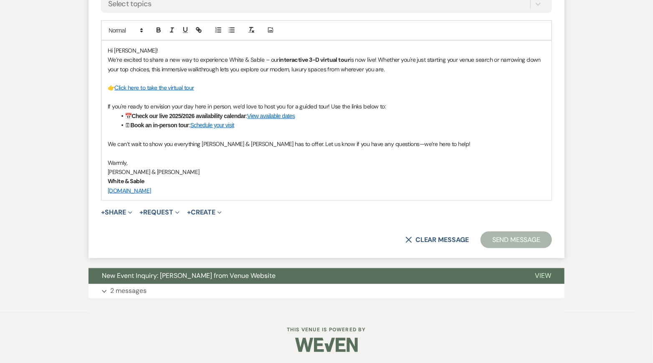
click at [516, 240] on button "Send Message" at bounding box center [515, 240] width 71 height 17
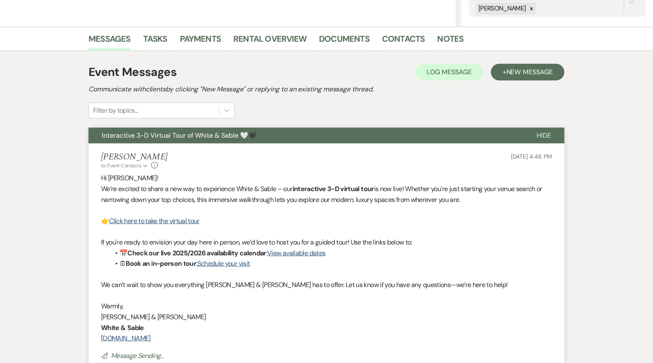
scroll to position [0, 0]
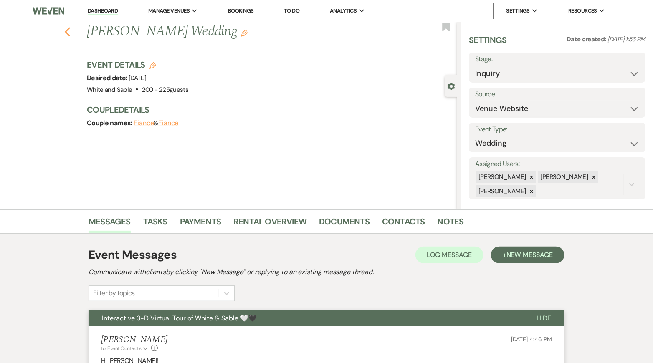
click at [66, 32] on use "button" at bounding box center [67, 31] width 5 height 9
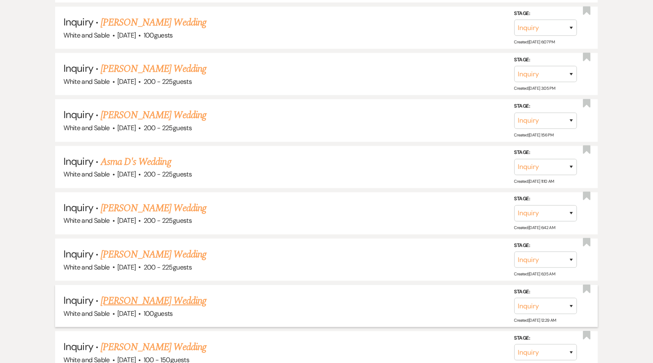
scroll to position [1628, 0]
click at [164, 62] on link "Cecelia Brown's Wedding" at bounding box center [154, 69] width 106 height 15
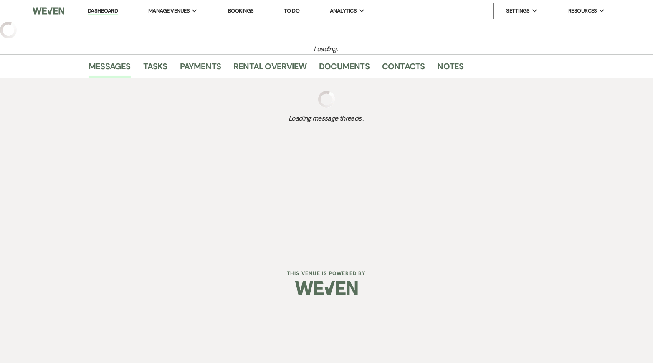
select select "5"
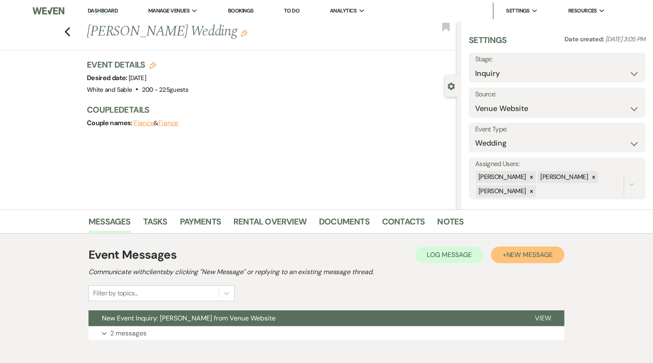
click at [526, 254] on span "New Message" at bounding box center [529, 254] width 46 height 9
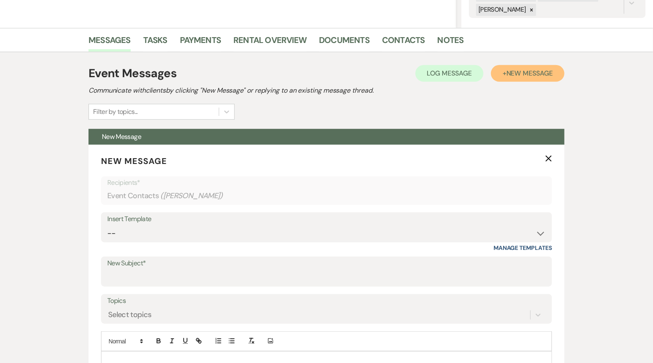
scroll to position [188, 0]
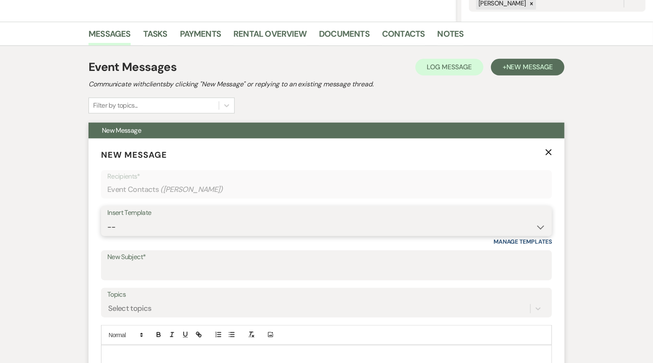
click at [223, 225] on select "-- Inquiry Response (Venue Guide) Schedule - Venue Tour Appt Confirmation Sched…" at bounding box center [326, 227] width 438 height 16
select select "5948"
click at [107, 219] on select "-- Inquiry Response (Venue Guide) Schedule - Venue Tour Appt Confirmation Sched…" at bounding box center [326, 227] width 438 height 16
type input "Interactive 3-D Virtual Tour of White & Sable 🤍🖤"
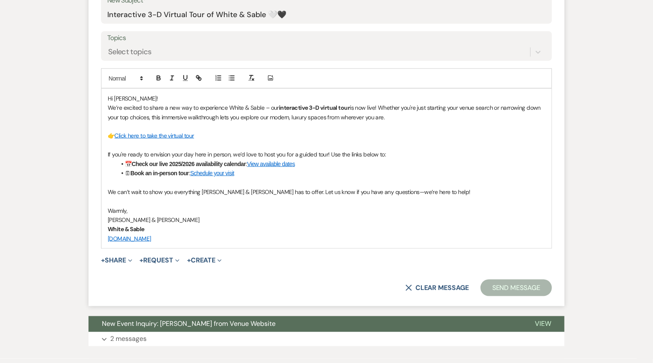
click at [525, 287] on button "Send Message" at bounding box center [515, 288] width 71 height 17
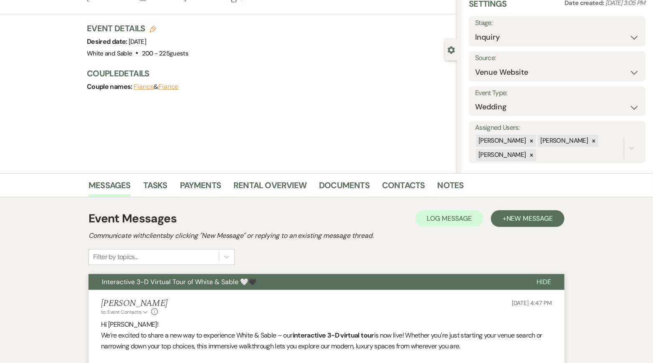
scroll to position [0, 0]
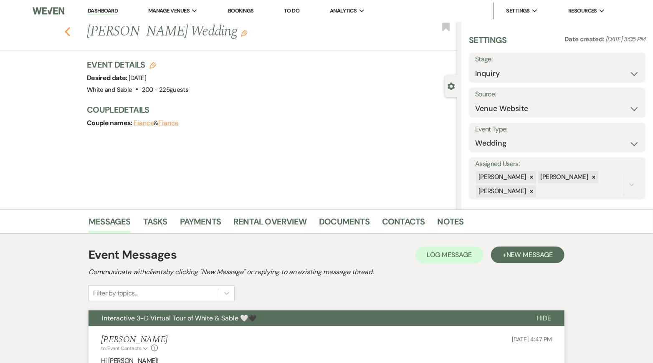
click at [68, 27] on button "Previous" at bounding box center [67, 31] width 6 height 12
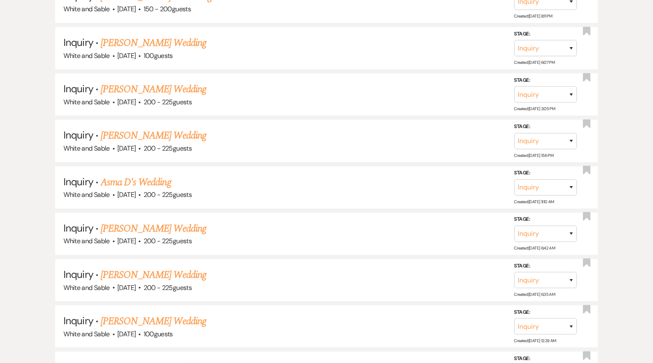
scroll to position [1603, 0]
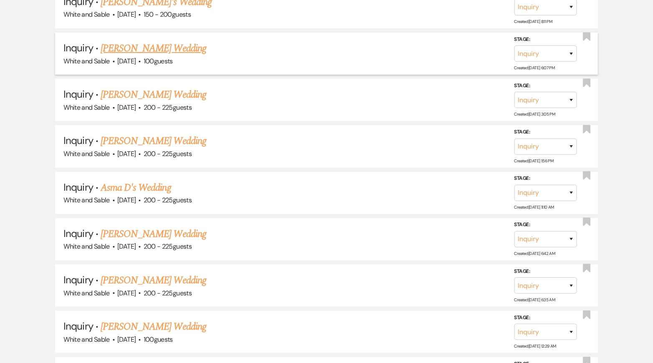
click at [146, 41] on link "Anna Lewis's Wedding" at bounding box center [154, 48] width 106 height 15
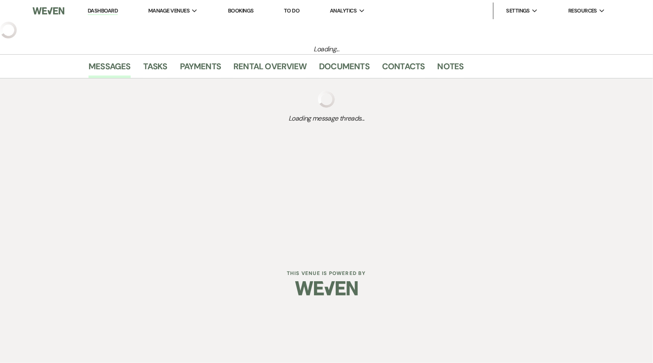
select select "5"
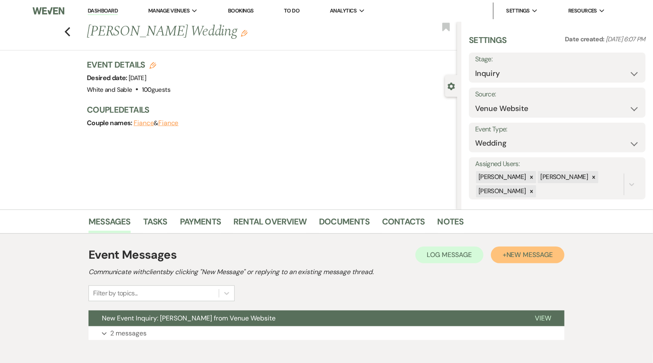
click at [526, 259] on button "+ New Message" at bounding box center [527, 255] width 73 height 17
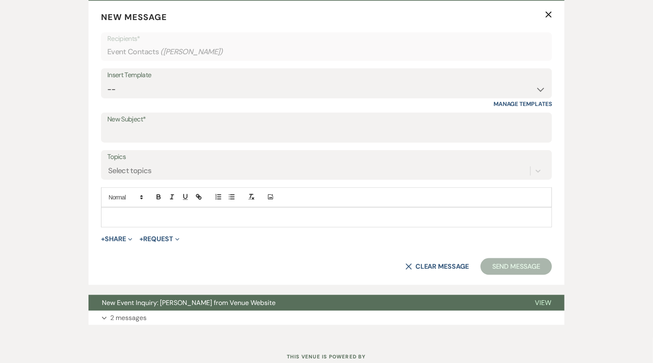
scroll to position [352, 0]
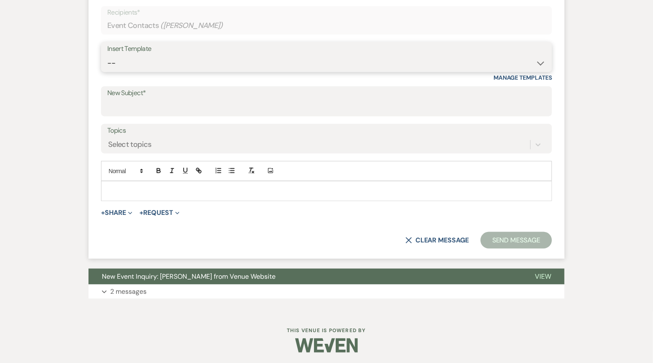
click at [187, 69] on select "-- Inquiry Response (Venue Guide) Schedule - Venue Tour Appt Confirmation Sched…" at bounding box center [326, 63] width 438 height 16
select select "5948"
click at [107, 55] on select "-- Inquiry Response (Venue Guide) Schedule - Venue Tour Appt Confirmation Sched…" at bounding box center [326, 63] width 438 height 16
type input "Interactive 3-D Virtual Tour of White & Sable 🤍🖤"
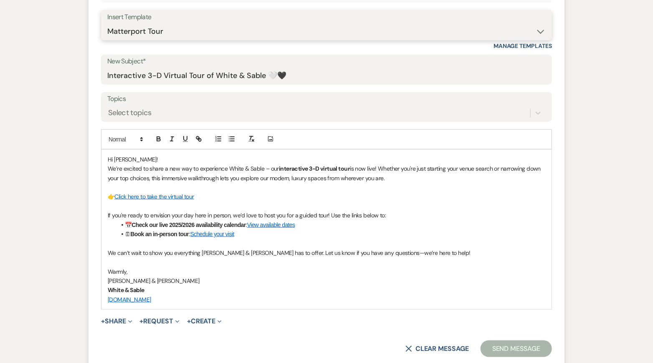
scroll to position [385, 0]
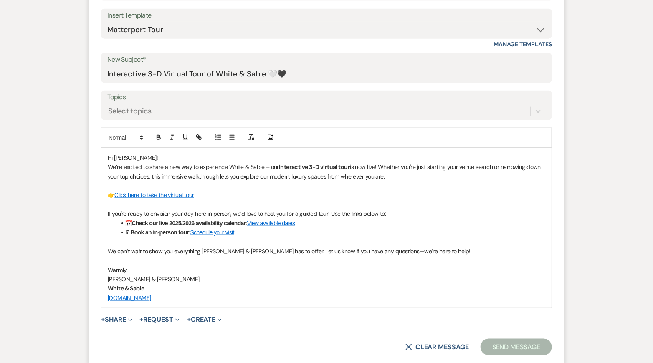
click at [531, 345] on button "Send Message" at bounding box center [515, 347] width 71 height 17
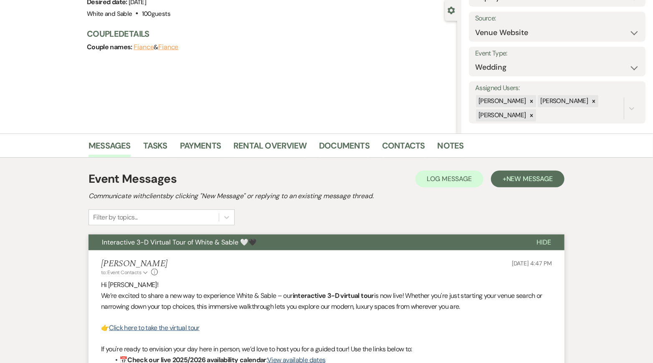
scroll to position [0, 0]
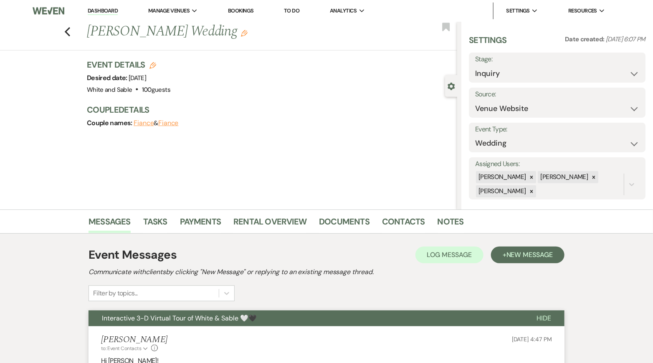
click at [76, 36] on div "Previous Anna Lewis's Wedding Edit Bookmark" at bounding box center [226, 36] width 461 height 29
click at [65, 32] on icon "Previous" at bounding box center [67, 32] width 6 height 10
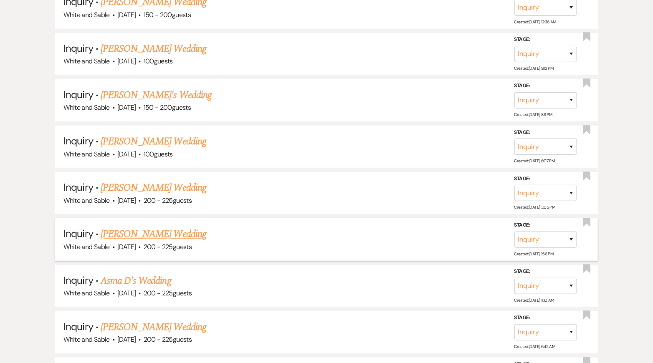
scroll to position [1506, 0]
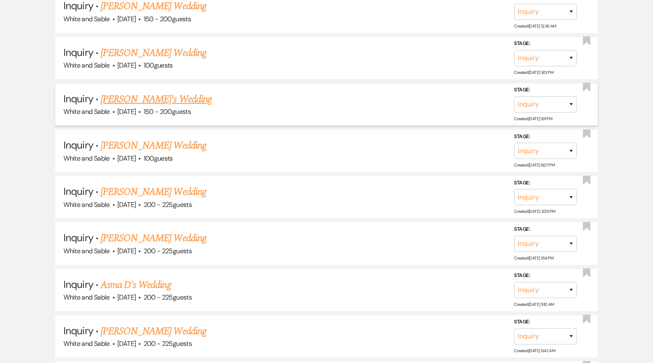
click at [151, 92] on link "Elena See's Wedding" at bounding box center [156, 99] width 111 height 15
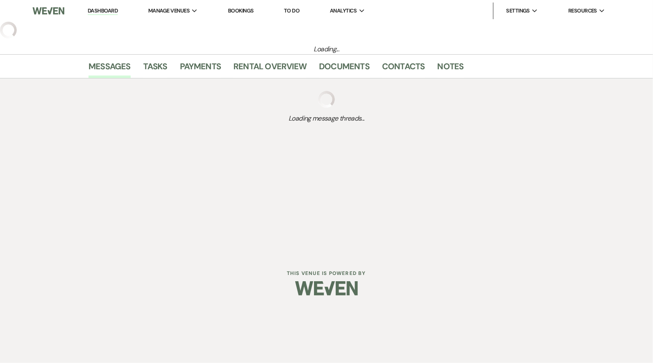
select select "5"
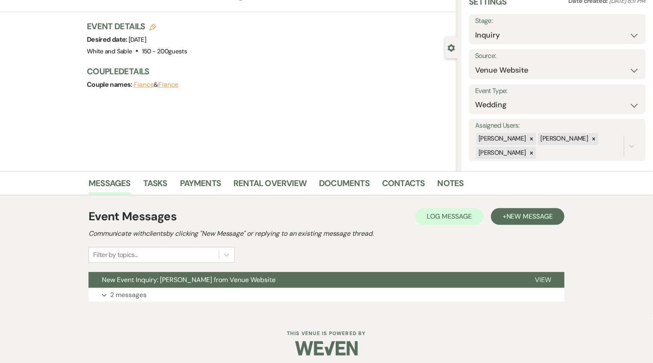
scroll to position [43, 0]
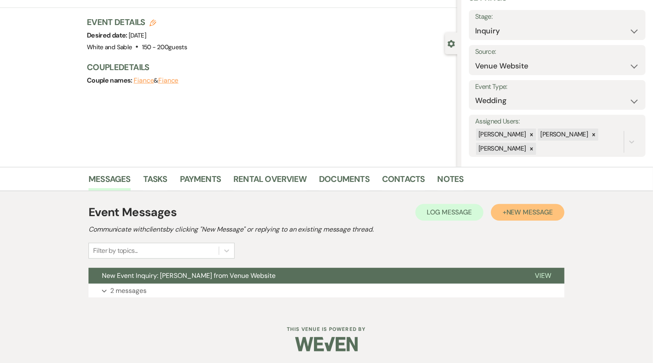
click at [517, 211] on span "New Message" at bounding box center [529, 212] width 46 height 9
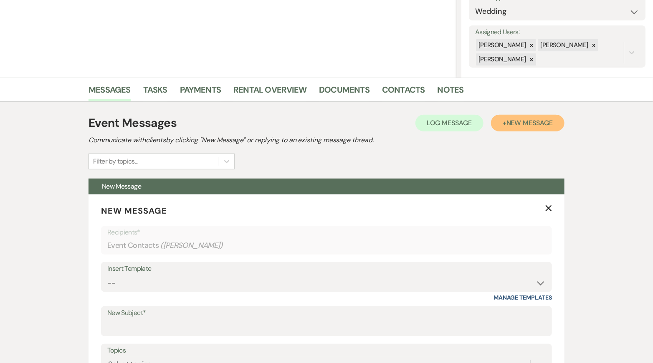
scroll to position [167, 0]
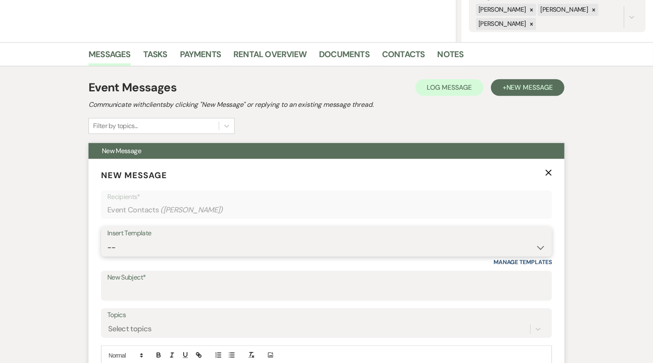
click at [200, 246] on select "-- Inquiry Response (Venue Guide) Schedule - Venue Tour Appt Confirmation Sched…" at bounding box center [326, 248] width 438 height 16
select select "5948"
click at [107, 240] on select "-- Inquiry Response (Venue Guide) Schedule - Venue Tour Appt Confirmation Sched…" at bounding box center [326, 248] width 438 height 16
type input "Interactive 3-D Virtual Tour of White & Sable 🤍🖤"
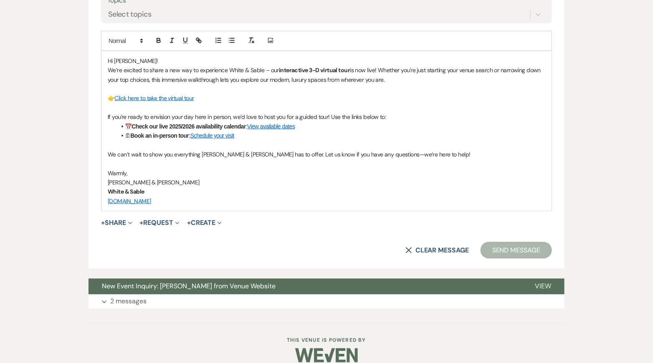
scroll to position [492, 0]
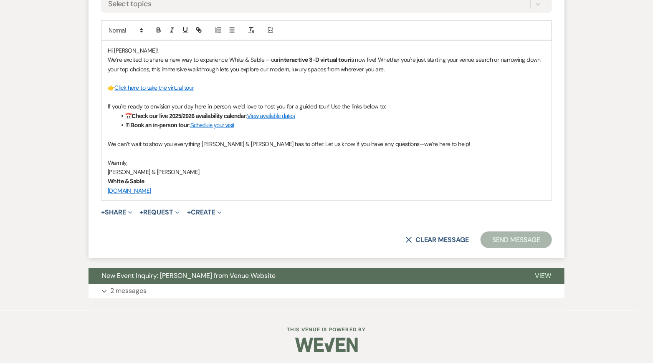
click at [515, 232] on button "Send Message" at bounding box center [515, 240] width 71 height 17
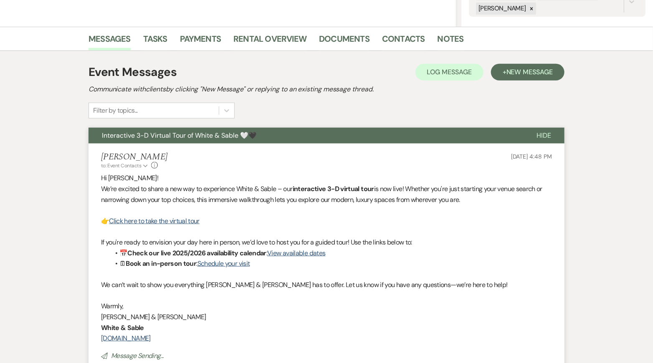
click at [515, 243] on p "If you're ready to envision your day here in person, we’d love to host you for …" at bounding box center [326, 242] width 451 height 11
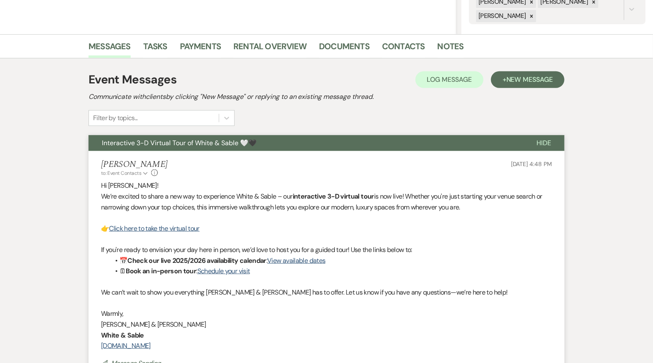
scroll to position [0, 0]
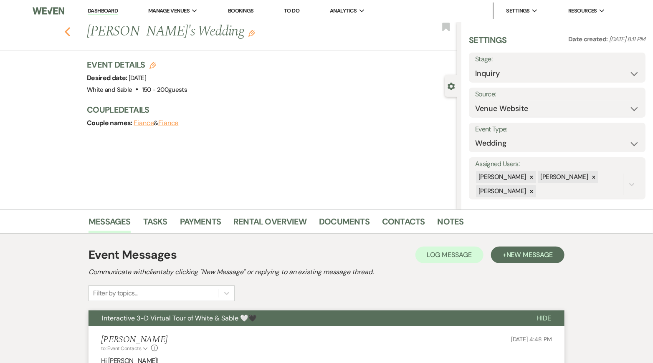
click at [68, 28] on icon "Previous" at bounding box center [67, 32] width 6 height 10
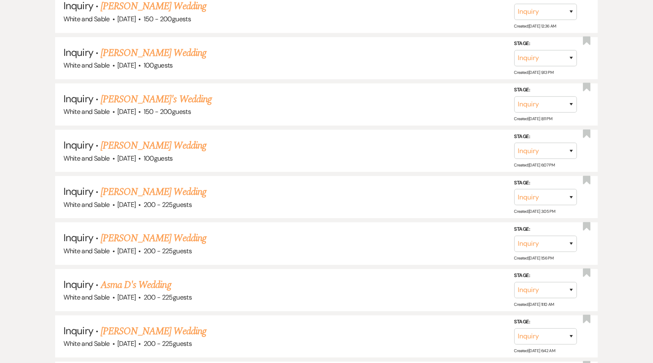
scroll to position [1485, 0]
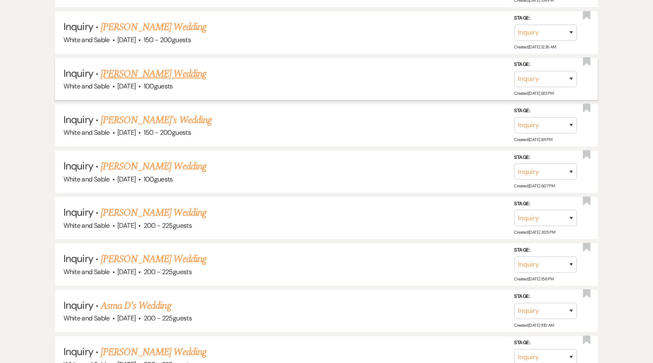
click at [174, 66] on link "Alyssa Wood's Wedding" at bounding box center [154, 73] width 106 height 15
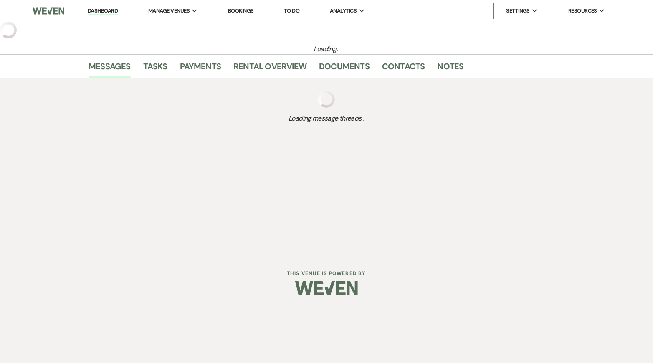
select select "5"
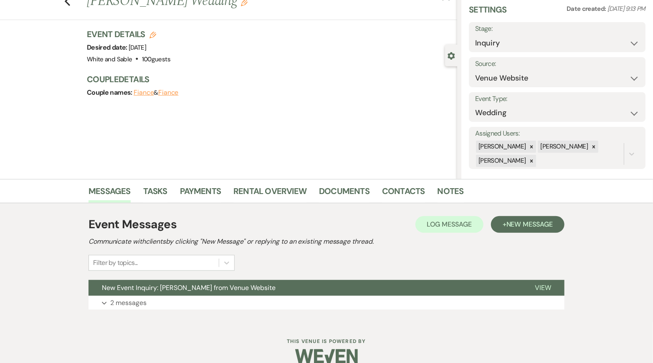
scroll to position [43, 0]
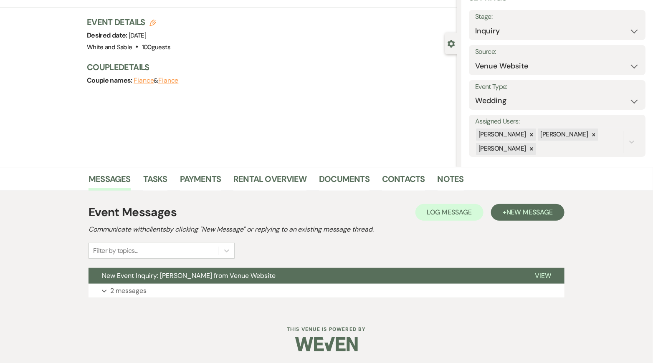
click at [502, 225] on h2 "Communicate with clients by clicking "New Message" or replying to an existing m…" at bounding box center [326, 230] width 476 height 10
click at [505, 212] on button "+ New Message" at bounding box center [527, 212] width 73 height 17
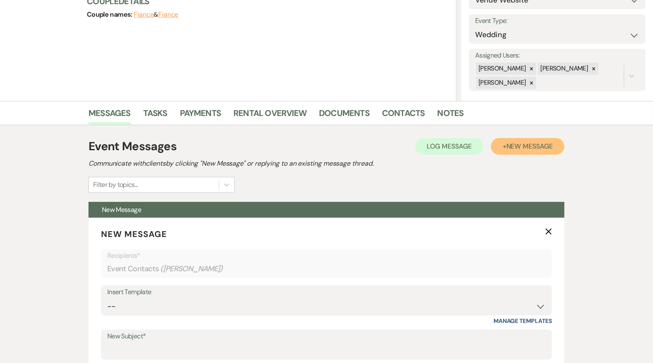
scroll to position [129, 0]
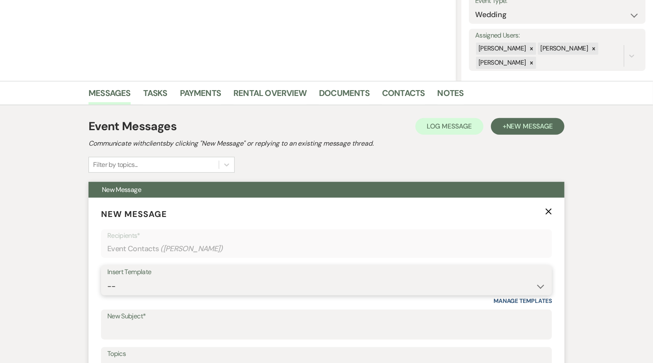
click at [242, 283] on select "-- Inquiry Response (Venue Guide) Schedule - Venue Tour Appt Confirmation Sched…" at bounding box center [326, 286] width 438 height 16
click at [107, 278] on select "-- Inquiry Response (Venue Guide) Schedule - Venue Tour Appt Confirmation Sched…" at bounding box center [326, 286] width 438 height 16
click at [212, 292] on select "-- Inquiry Response (Venue Guide) Schedule - Venue Tour Appt Confirmation Sched…" at bounding box center [326, 286] width 438 height 16
select select "6144"
click at [107, 278] on select "-- Inquiry Response (Venue Guide) Schedule - Venue Tour Appt Confirmation Sched…" at bounding box center [326, 286] width 438 height 16
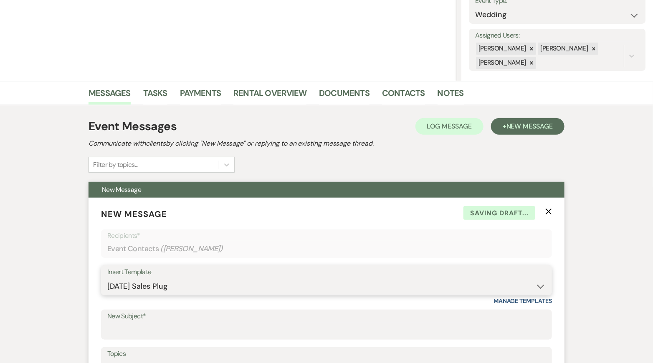
type input "No Saturdays Left in '26? Why Sundays Might Be the Answer"
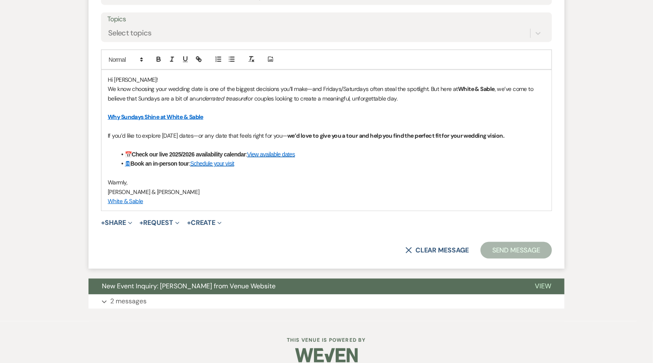
scroll to position [465, 0]
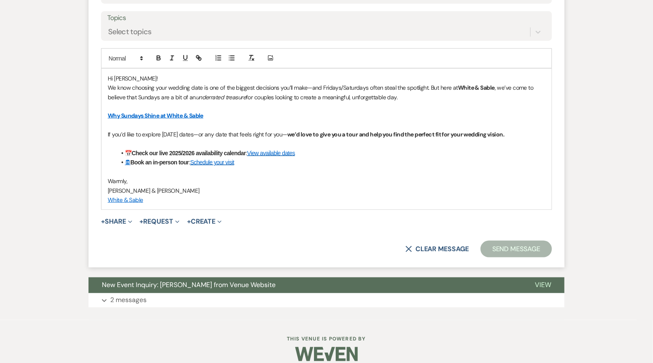
click at [504, 248] on button "Send Message" at bounding box center [515, 249] width 71 height 17
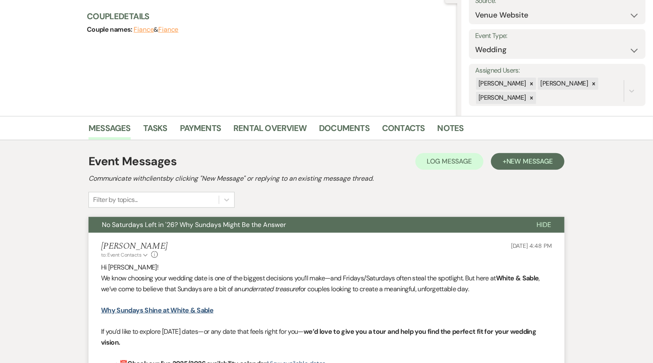
scroll to position [0, 0]
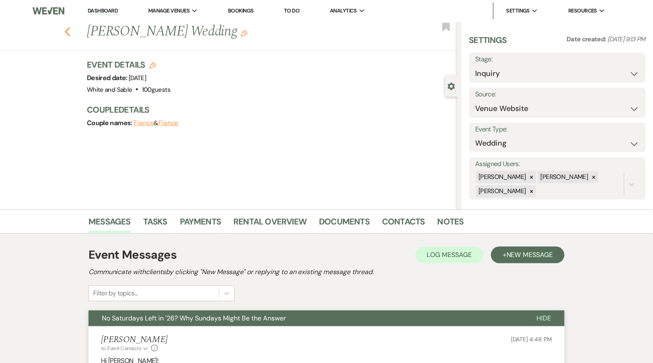
click at [69, 33] on icon "Previous" at bounding box center [67, 32] width 6 height 10
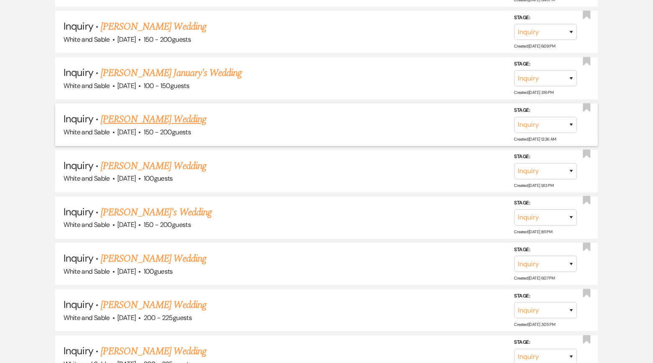
scroll to position [1369, 0]
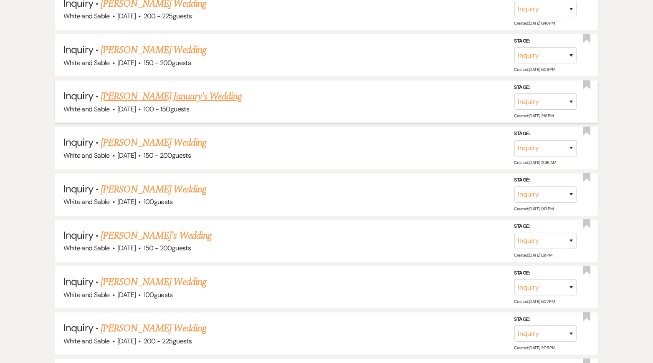
click at [162, 89] on link "Donna January's Wedding" at bounding box center [171, 96] width 141 height 15
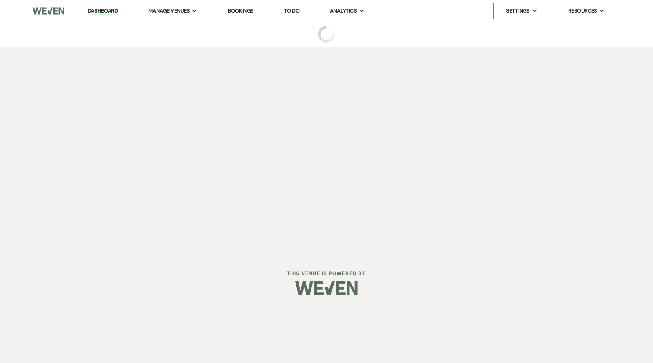
select select "5"
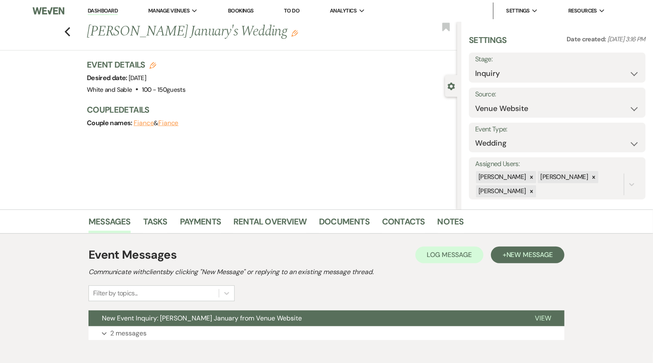
click at [522, 265] on div "Event Messages Log Log Message + New Message Communicate with clients by clicki…" at bounding box center [326, 273] width 476 height 55
click at [518, 256] on span "New Message" at bounding box center [529, 254] width 46 height 9
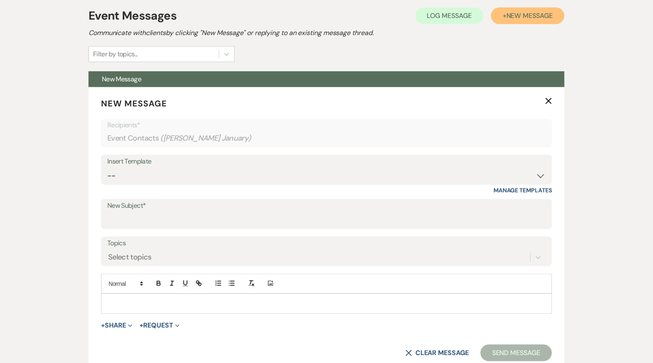
scroll to position [244, 0]
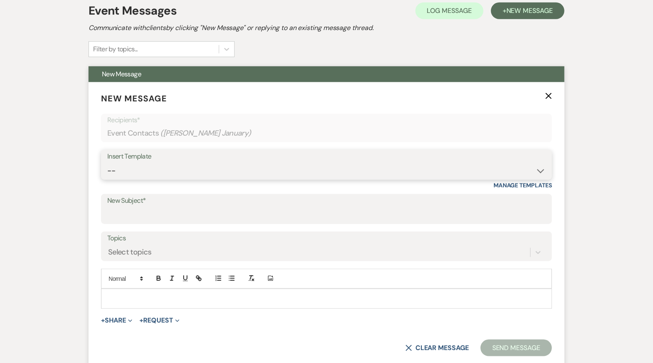
click at [229, 172] on select "-- Inquiry Response (Venue Guide) Schedule - Venue Tour Appt Confirmation Sched…" at bounding box center [326, 171] width 438 height 16
select select "6144"
click at [107, 163] on select "-- Inquiry Response (Venue Guide) Schedule - Venue Tour Appt Confirmation Sched…" at bounding box center [326, 171] width 438 height 16
type input "No Saturdays Left in '26? Why Sundays Might Be the Answer"
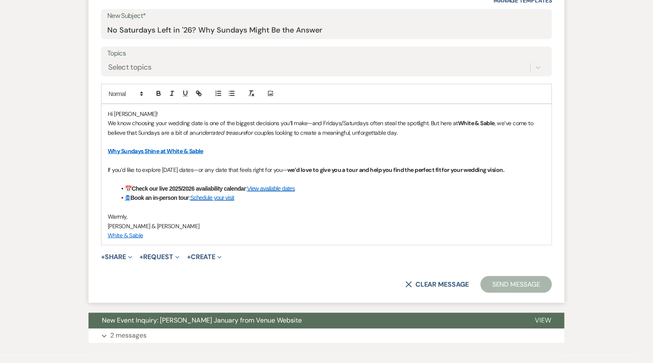
click at [532, 283] on button "Send Message" at bounding box center [515, 284] width 71 height 17
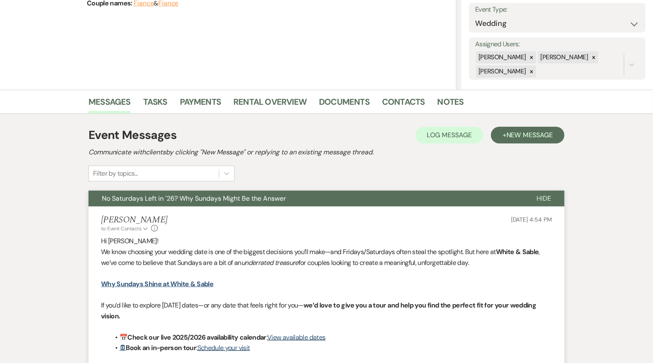
scroll to position [0, 0]
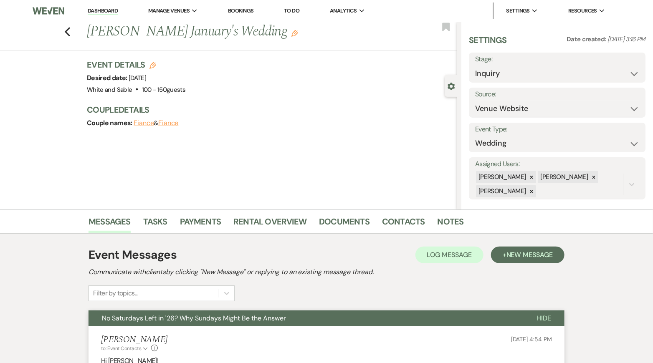
click at [64, 30] on div "Previous Donna January's Wedding Edit Bookmark" at bounding box center [226, 36] width 461 height 29
click at [68, 32] on icon "Previous" at bounding box center [67, 32] width 6 height 10
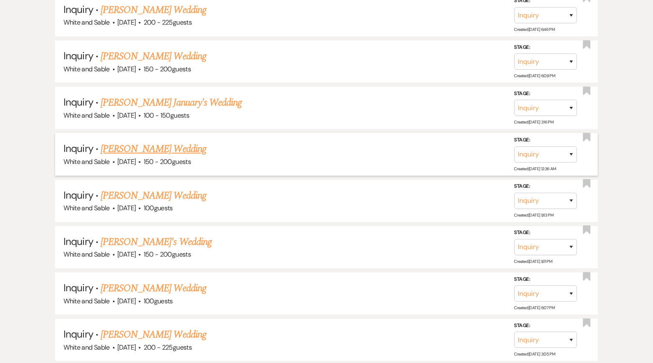
scroll to position [1363, 0]
click at [163, 49] on link "Lydia Haack's Wedding" at bounding box center [154, 56] width 106 height 15
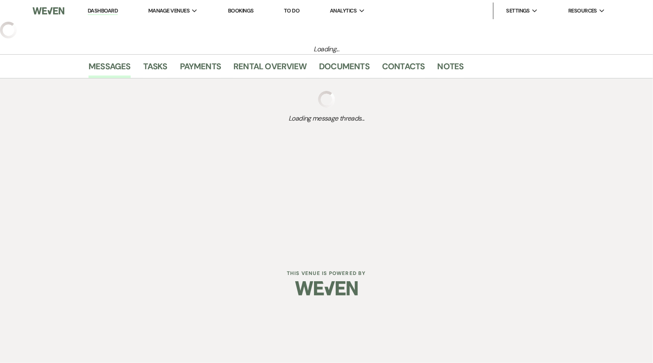
select select "5"
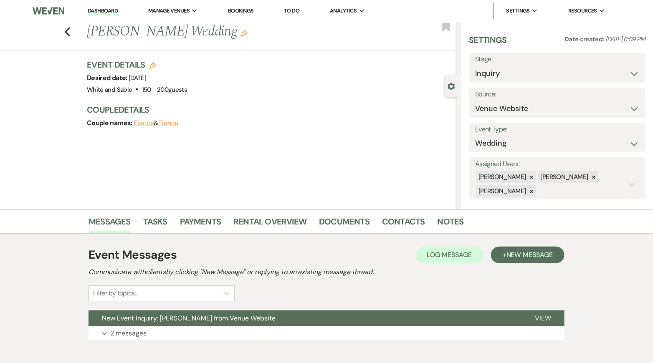
scroll to position [43, 0]
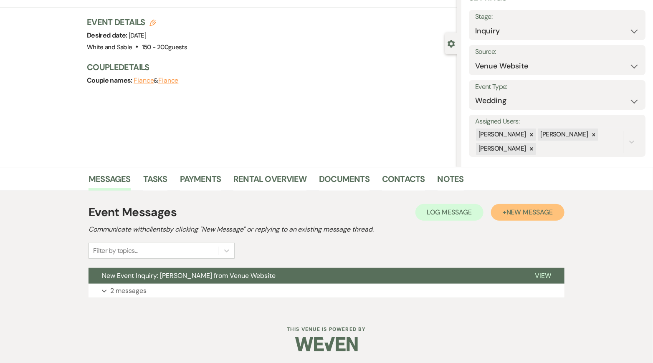
click at [508, 208] on span "New Message" at bounding box center [529, 212] width 46 height 9
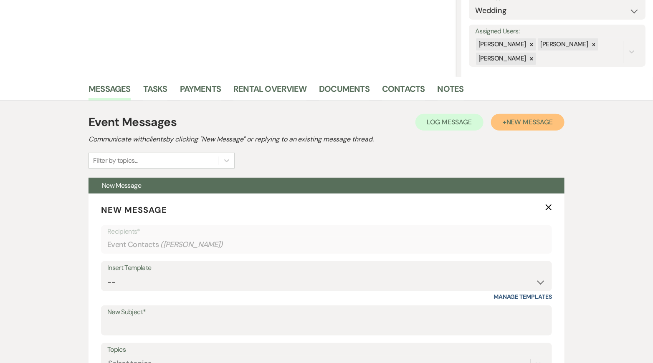
scroll to position [198, 0]
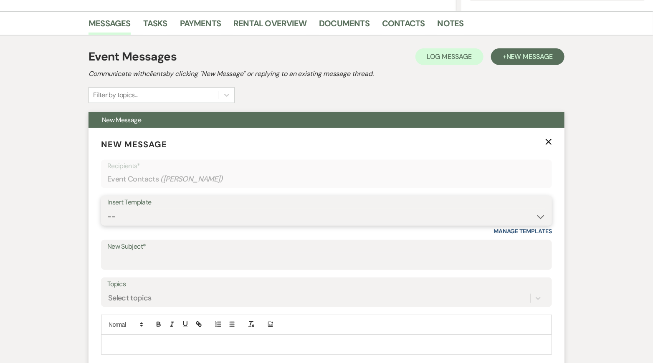
click at [225, 219] on select "-- Inquiry Response (Venue Guide) Schedule - Venue Tour Appt Confirmation Sched…" at bounding box center [326, 217] width 438 height 16
select select "5948"
click at [107, 209] on select "-- Inquiry Response (Venue Guide) Schedule - Venue Tour Appt Confirmation Sched…" at bounding box center [326, 217] width 438 height 16
type input "Interactive 3-D Virtual Tour of White & Sable 🤍🖤"
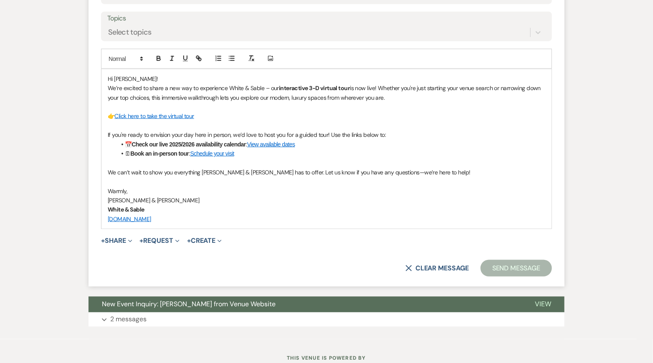
scroll to position [472, 0]
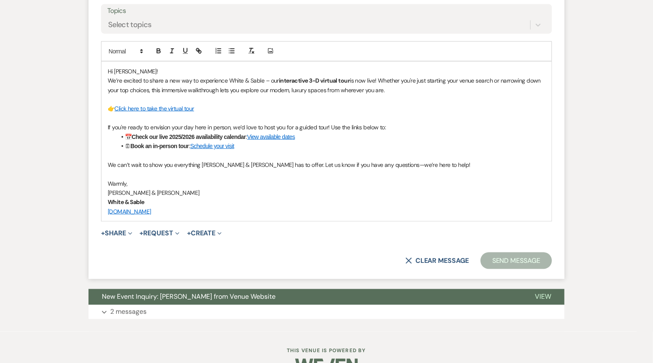
click at [494, 257] on button "Send Message" at bounding box center [515, 261] width 71 height 17
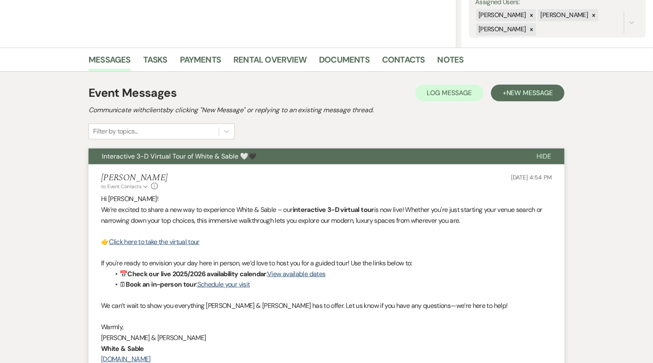
scroll to position [0, 0]
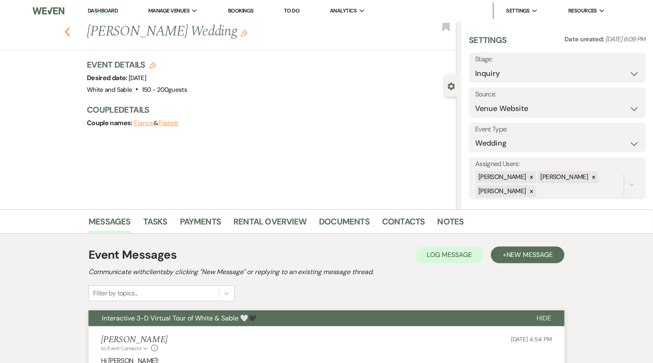
click at [66, 31] on use "button" at bounding box center [67, 31] width 5 height 9
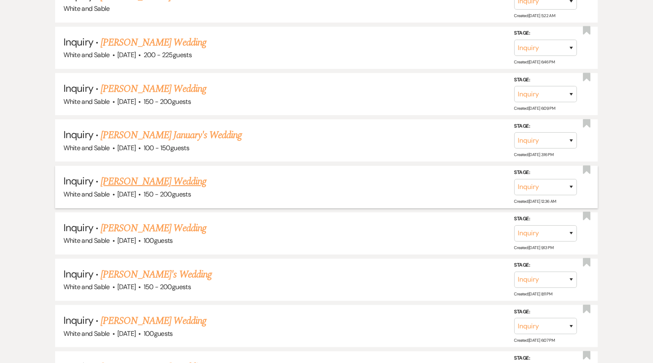
scroll to position [1328, 0]
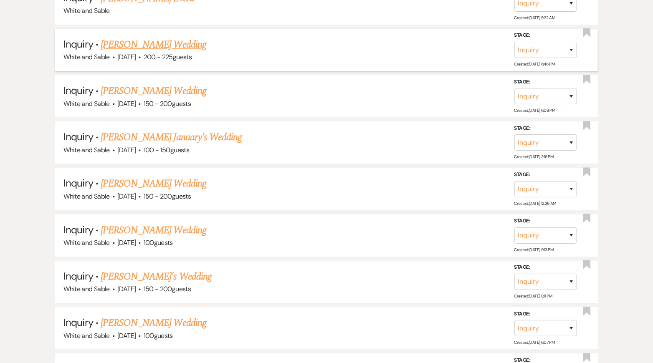
click at [161, 39] on link "Kaitlyn Kern's Wedding" at bounding box center [154, 44] width 106 height 15
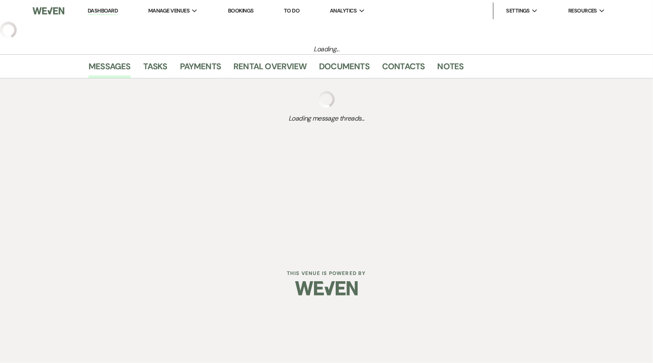
select select "5"
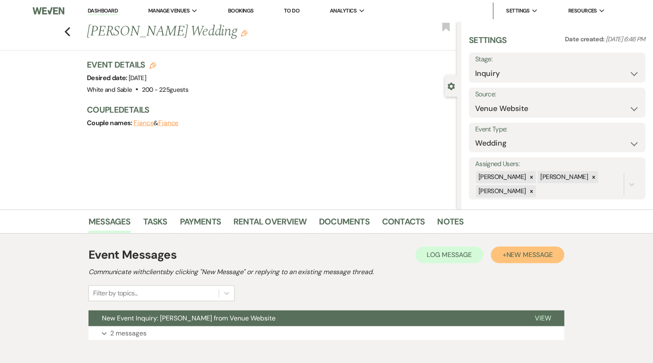
click at [540, 251] on span "New Message" at bounding box center [529, 254] width 46 height 9
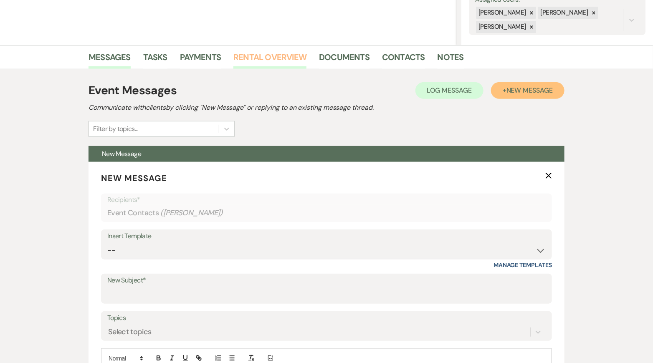
scroll to position [209, 0]
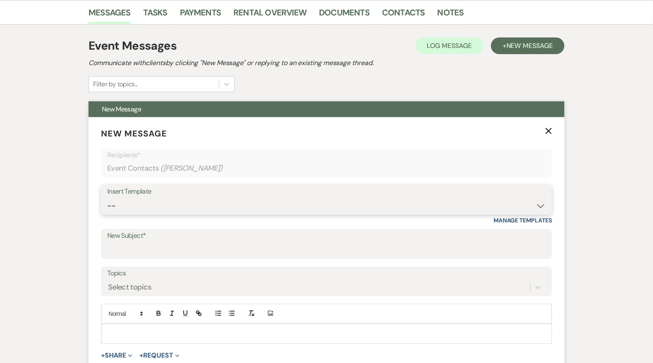
click at [227, 208] on select "-- Inquiry Response (Venue Guide) Schedule - Venue Tour Appt Confirmation Sched…" at bounding box center [326, 206] width 438 height 16
select select "5948"
click at [107, 198] on select "-- Inquiry Response (Venue Guide) Schedule - Venue Tour Appt Confirmation Sched…" at bounding box center [326, 206] width 438 height 16
type input "Interactive 3-D Virtual Tour of White & Sable 🤍🖤"
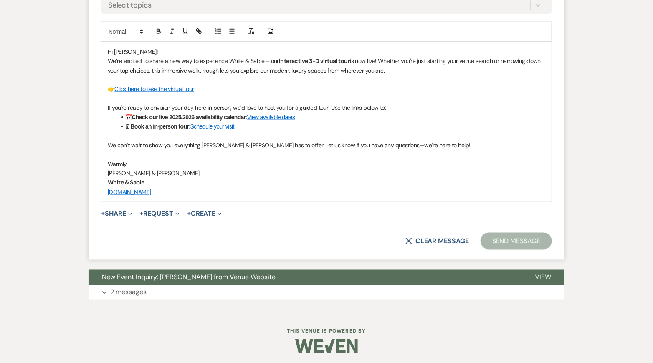
scroll to position [492, 0]
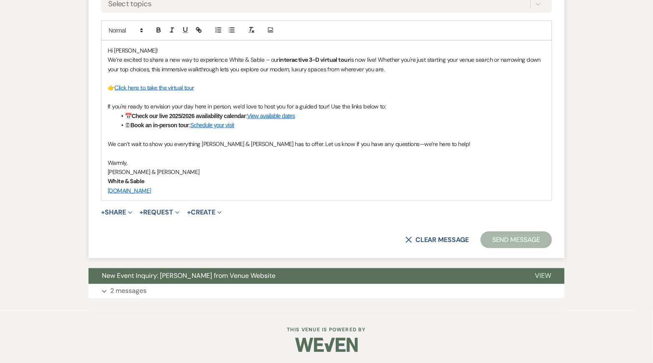
click at [502, 250] on form "New Message X Saving draft... Recipients* Event Contacts ( Kaitlyn Kern ) Inser…" at bounding box center [326, 46] width 476 height 425
click at [501, 238] on button "Send Message" at bounding box center [515, 240] width 71 height 17
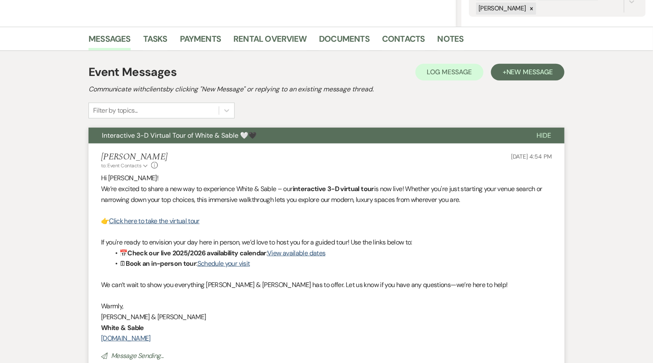
scroll to position [0, 0]
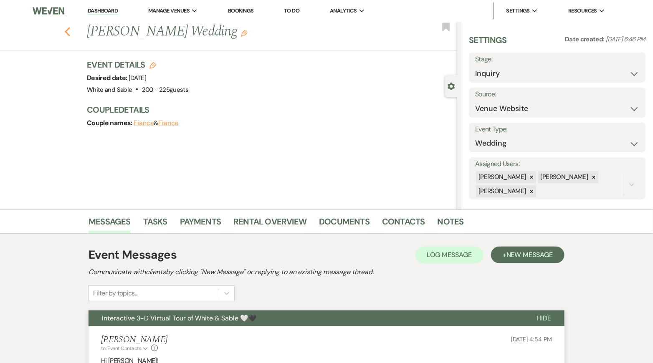
click at [68, 32] on icon "Previous" at bounding box center [67, 32] width 6 height 10
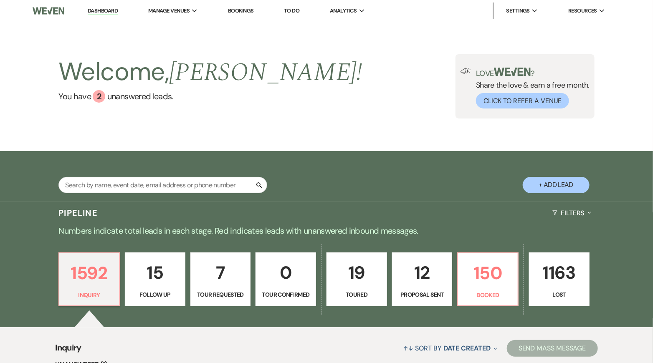
click at [414, 277] on p "12" at bounding box center [422, 273] width 50 height 28
select select "6"
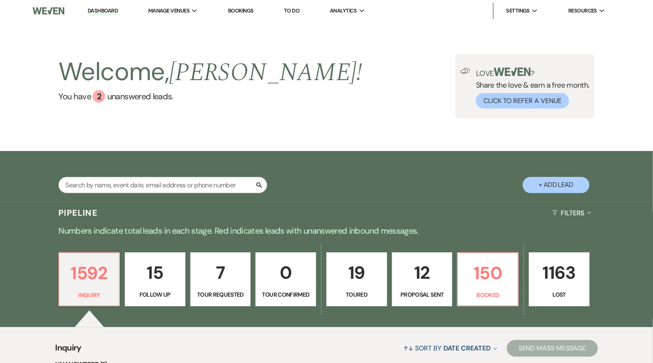
select select "6"
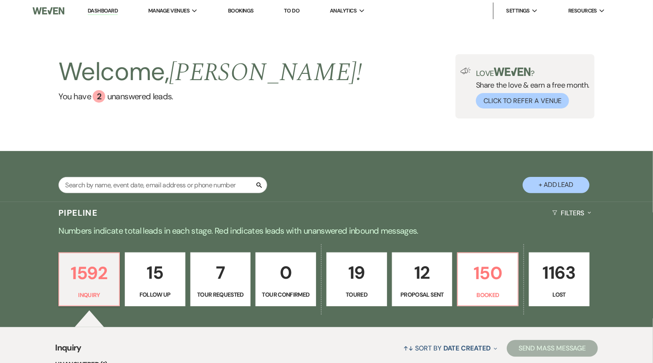
select select "6"
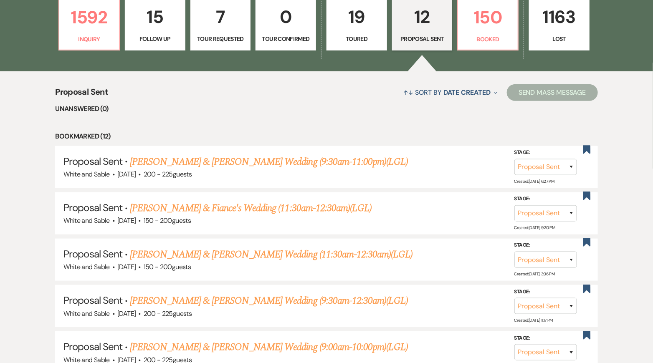
scroll to position [374, 0]
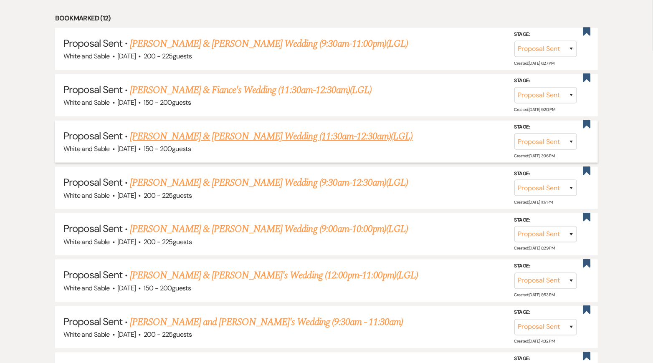
click at [258, 131] on link "Kendra Hassan & Gene Sanguma's Wedding (11:30am-12:30am)(LGL)" at bounding box center [271, 136] width 283 height 15
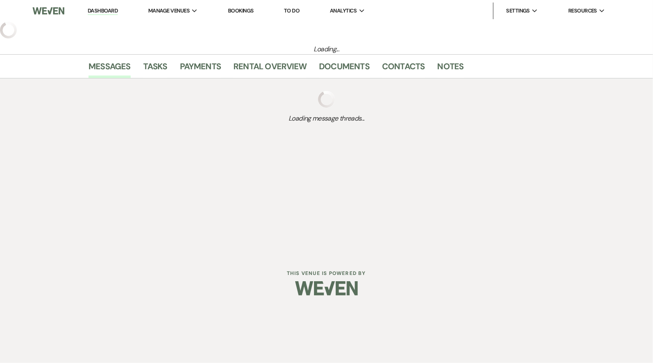
select select "6"
select select "7"
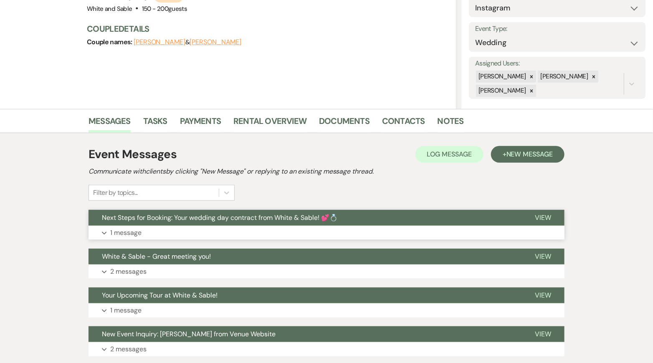
click at [290, 221] on span "Next Steps for Booking: Your wedding day contract from White & Sable! 💕💍" at bounding box center [220, 217] width 236 height 9
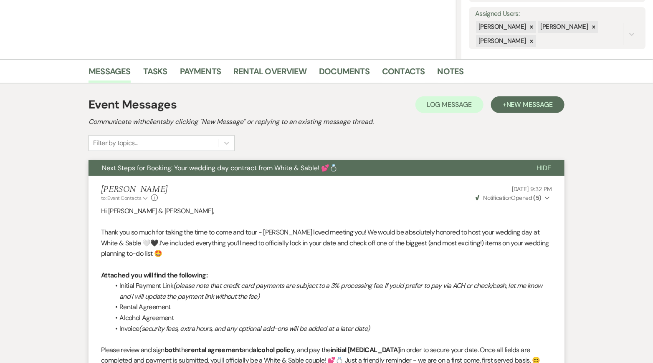
scroll to position [148, 0]
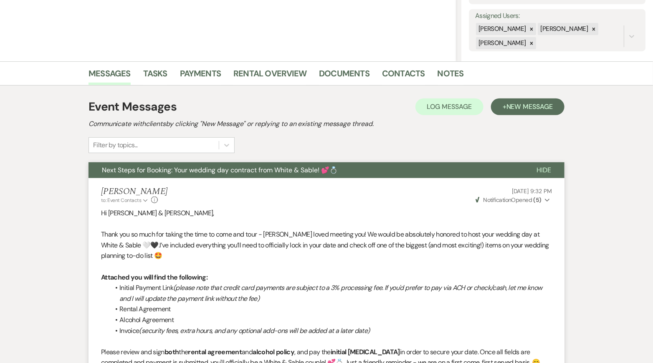
click at [291, 166] on span "Next Steps for Booking: Your wedding day contract from White & Sable! 💕💍" at bounding box center [220, 170] width 236 height 9
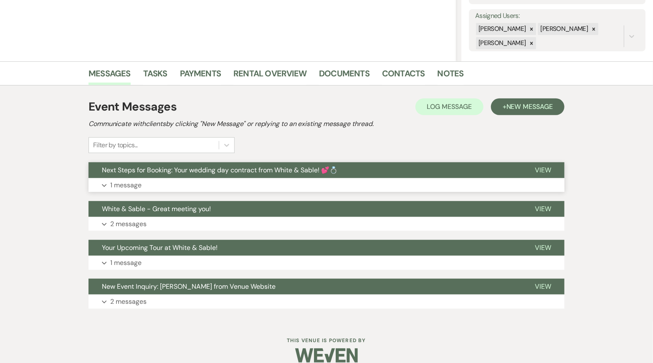
scroll to position [0, 0]
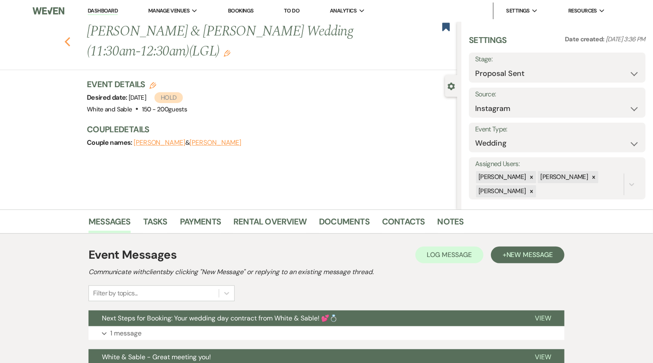
click at [67, 39] on use "button" at bounding box center [67, 41] width 5 height 9
select select "6"
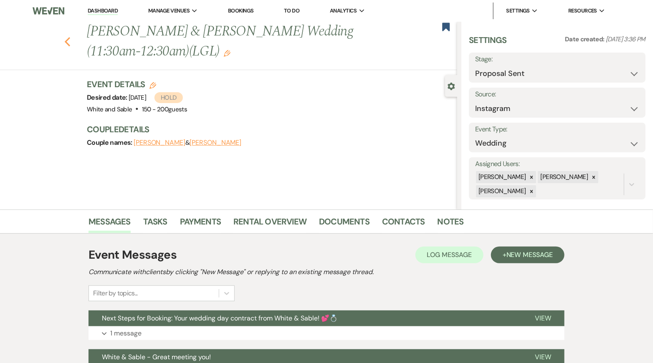
select select "6"
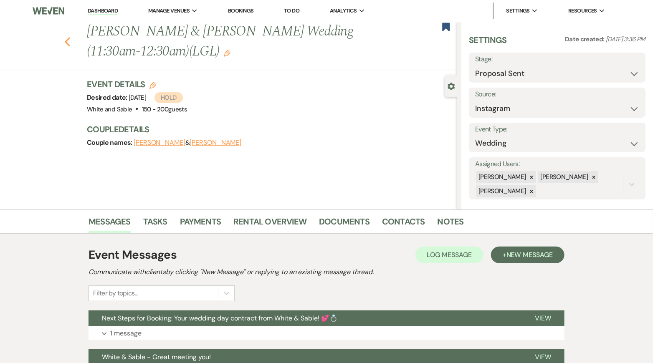
select select "6"
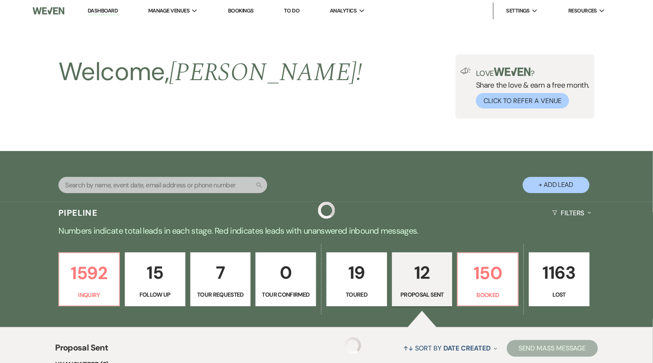
scroll to position [374, 0]
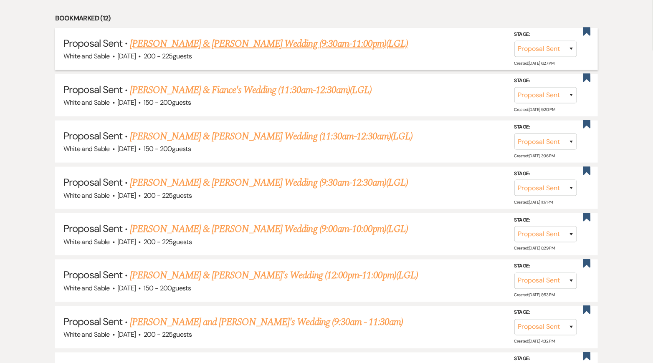
click at [206, 42] on link "Kate Rogers & Jon Schroeder's Wedding (9:30am-11:00pm)(LGL)" at bounding box center [269, 43] width 278 height 15
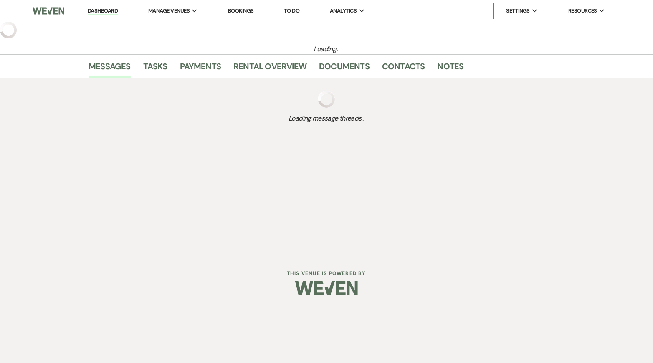
select select "6"
select select "7"
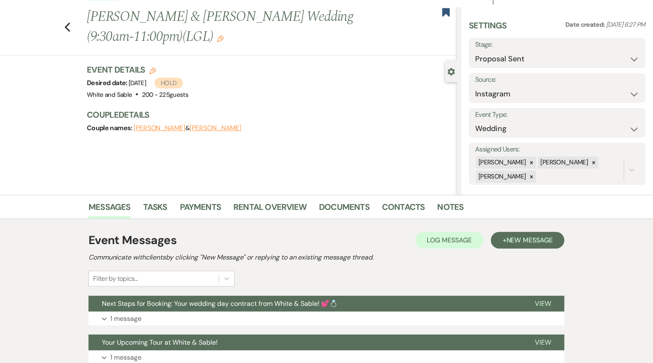
scroll to position [14, 0]
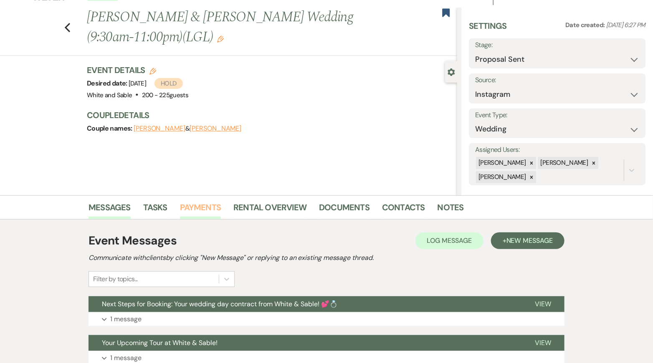
click at [214, 205] on link "Payments" at bounding box center [200, 210] width 41 height 18
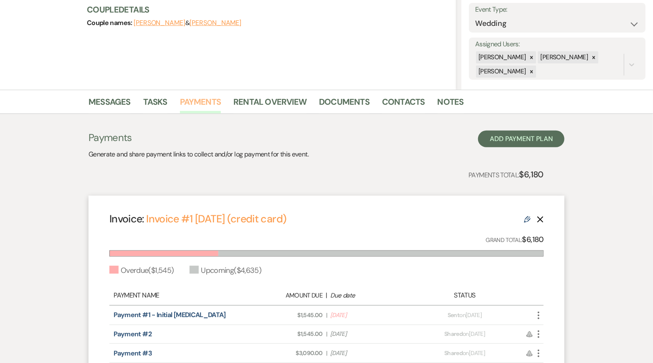
scroll to position [126, 0]
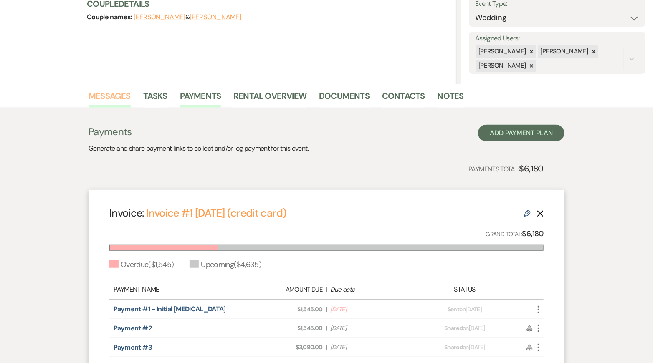
click at [119, 97] on link "Messages" at bounding box center [109, 98] width 42 height 18
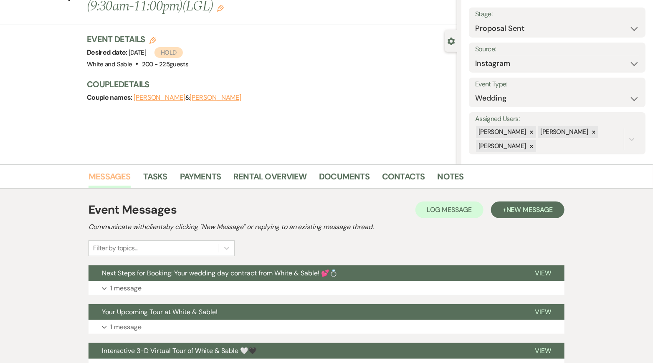
scroll to position [88, 0]
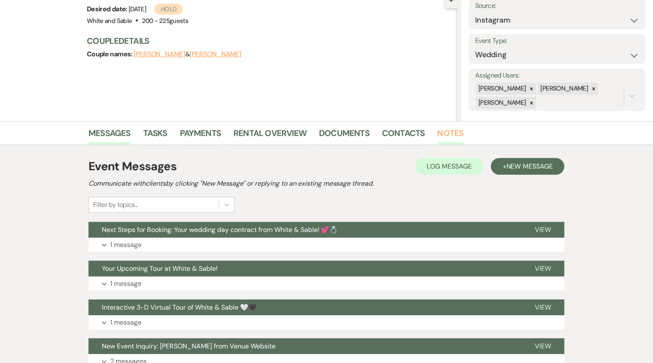
click at [442, 137] on link "Notes" at bounding box center [450, 135] width 26 height 18
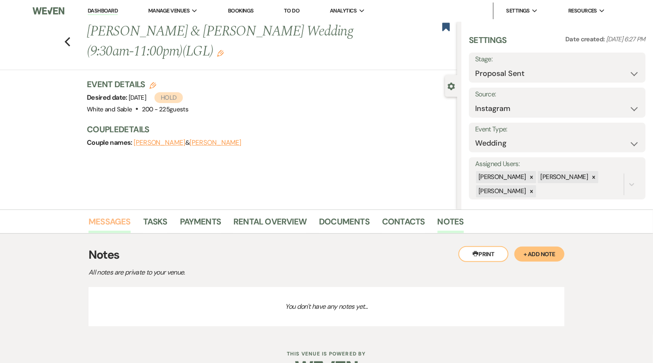
click at [118, 217] on link "Messages" at bounding box center [109, 224] width 42 height 18
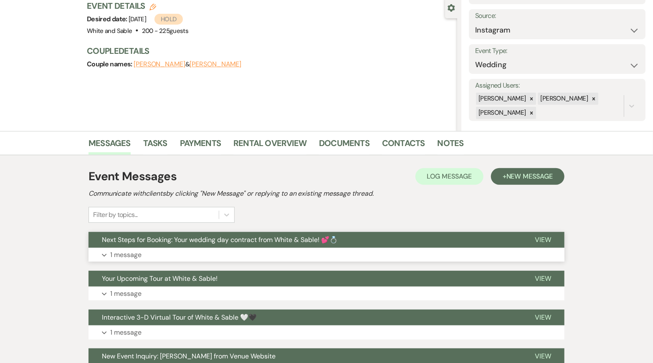
click at [171, 242] on span "Next Steps for Booking: Your wedding day contract from White & Sable! 💕💍" at bounding box center [220, 239] width 236 height 9
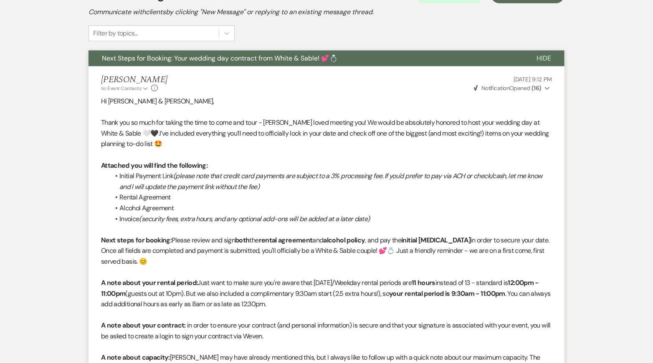
scroll to position [243, 0]
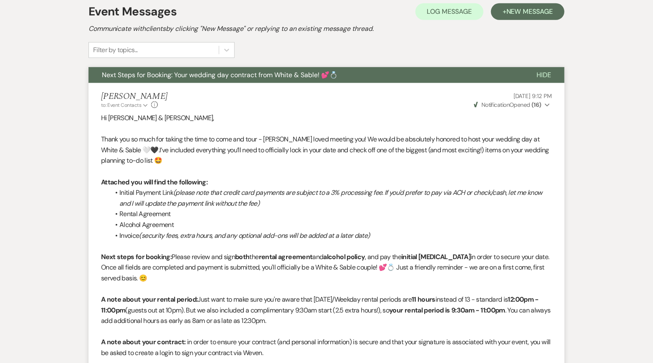
click at [247, 71] on span "Next Steps for Booking: Your wedding day contract from White & Sable! 💕💍" at bounding box center [220, 75] width 236 height 9
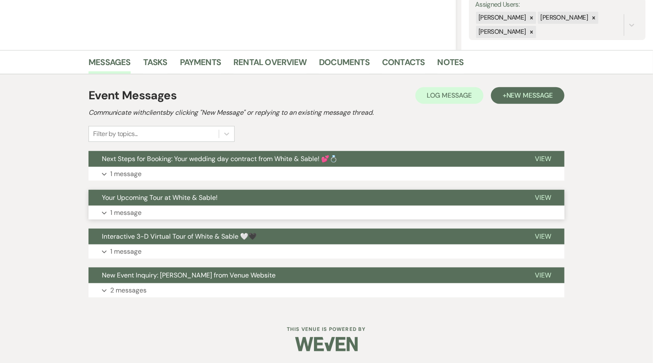
click at [234, 205] on button "Your Upcoming Tour at White & Sable!" at bounding box center [304, 198] width 433 height 16
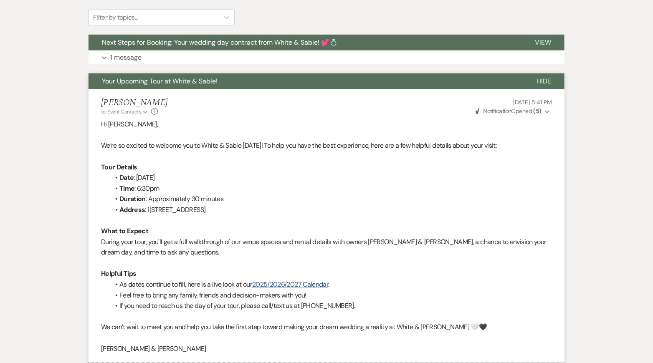
click at [261, 77] on button "Your Upcoming Tour at White & Sable!" at bounding box center [305, 81] width 434 height 16
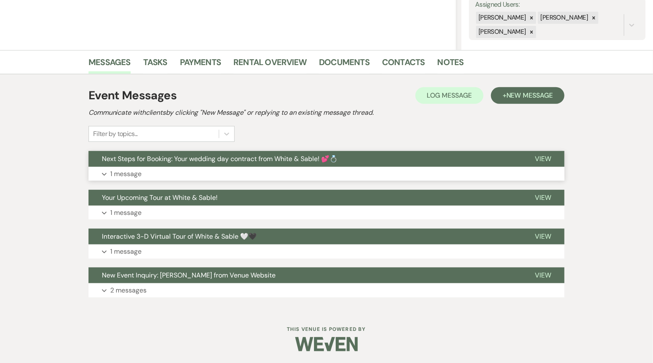
click at [247, 164] on button "Next Steps for Booking: Your wedding day contract from White & Sable! 💕💍" at bounding box center [304, 159] width 433 height 16
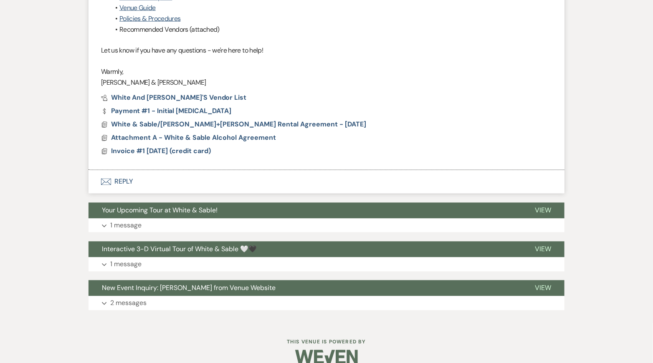
click at [160, 180] on button "Envelope Reply" at bounding box center [326, 181] width 476 height 23
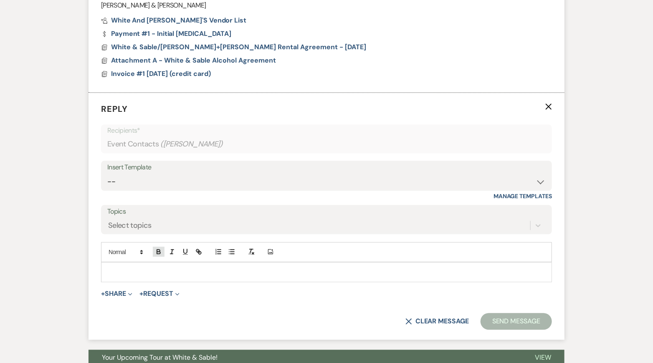
scroll to position [770, 0]
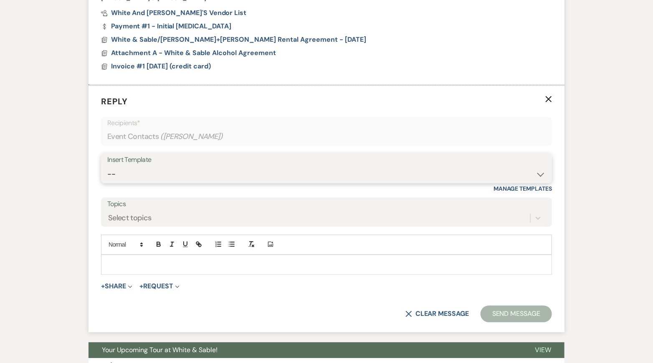
click at [174, 177] on select "-- Inquiry Response (Venue Guide) Schedule - Venue Tour Appt Confirmation Sched…" at bounding box center [326, 174] width 438 height 16
select select "5190"
click at [107, 166] on select "-- Inquiry Response (Venue Guide) Schedule - Venue Tour Appt Confirmation Sched…" at bounding box center [326, 174] width 438 height 16
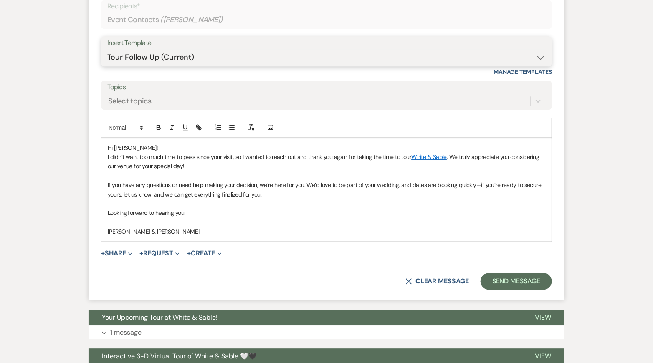
scroll to position [887, 0]
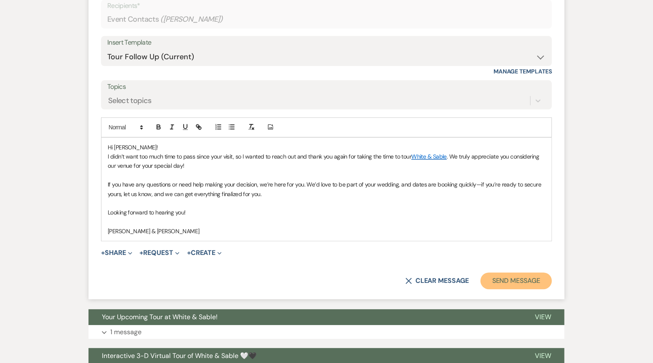
click at [511, 285] on button "Send Message" at bounding box center [515, 281] width 71 height 17
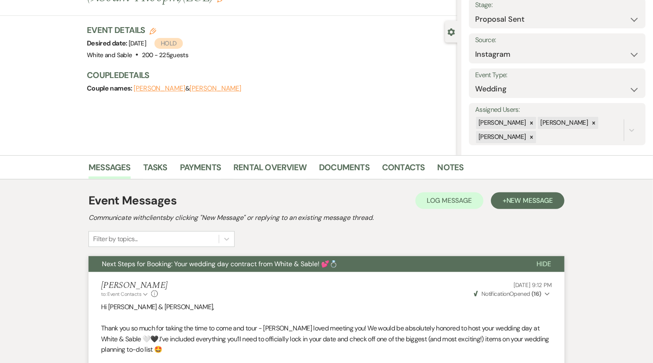
scroll to position [0, 0]
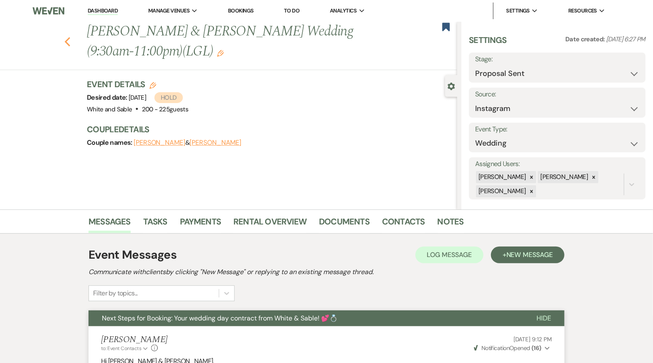
click at [68, 45] on icon "Previous" at bounding box center [67, 42] width 6 height 10
select select "6"
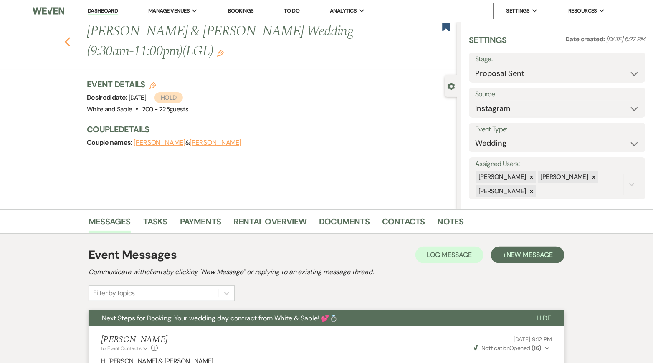
select select "6"
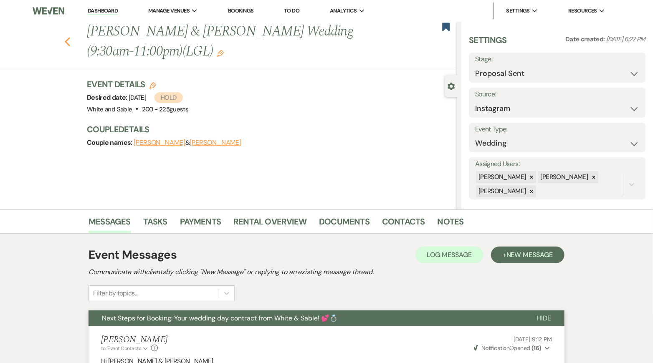
select select "6"
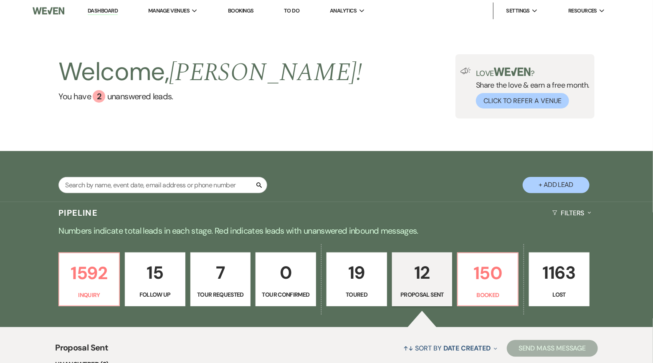
click at [163, 288] on link "15 Follow Up" at bounding box center [155, 280] width 61 height 54
select select "9"
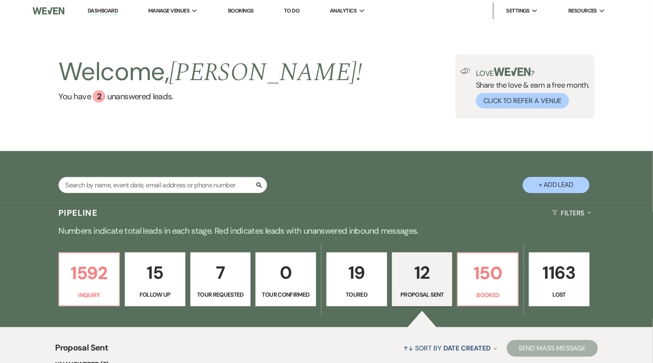
select select "9"
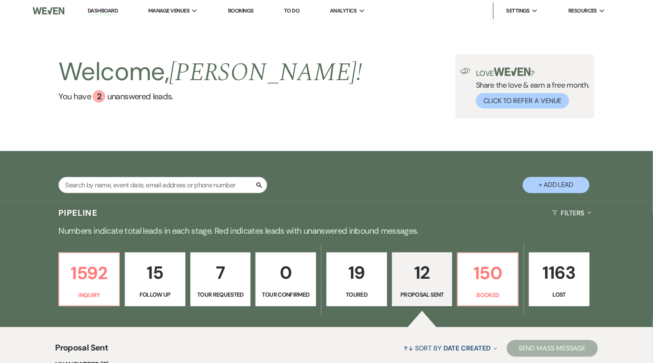
select select "9"
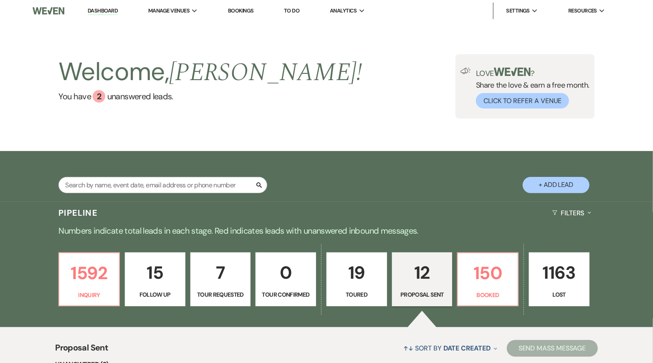
select select "9"
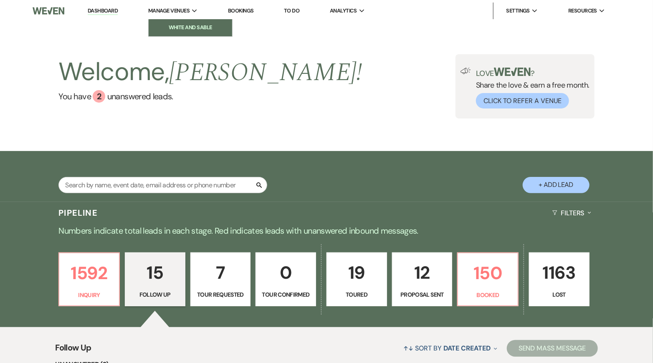
click at [180, 25] on li "White and Sable" at bounding box center [190, 27] width 75 height 8
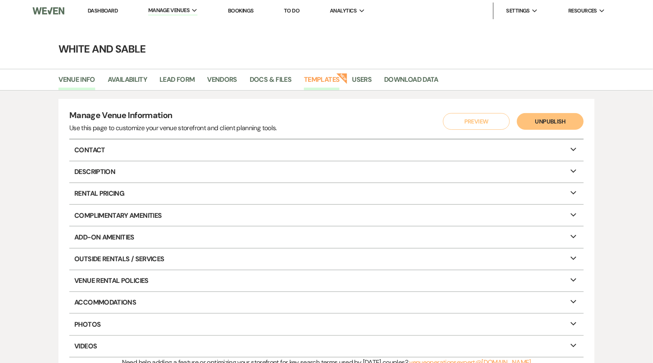
click at [329, 80] on link "Templates" at bounding box center [321, 82] width 35 height 16
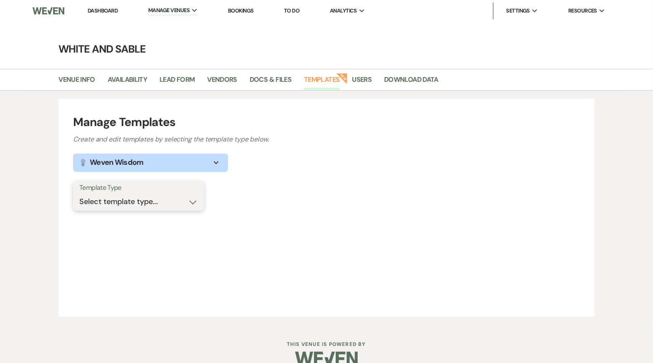
click at [185, 202] on select "Select template type... Task List Message Templates Payment Plan Inventory Item…" at bounding box center [138, 202] width 119 height 16
select select "Message Templates"
click at [79, 194] on select "Select template type... Task List Message Templates Payment Plan Inventory Item…" at bounding box center [138, 202] width 119 height 16
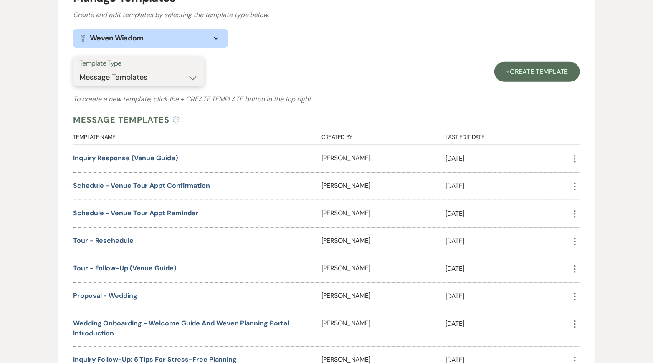
scroll to position [119, 0]
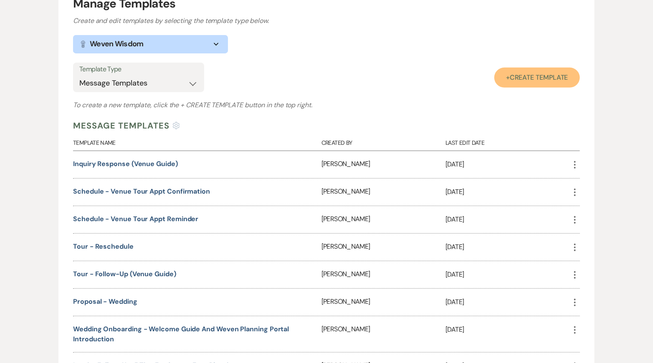
click at [525, 73] on span "Create Template" at bounding box center [539, 77] width 58 height 9
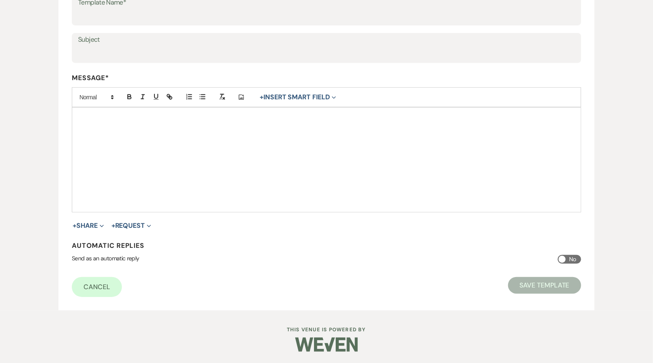
click at [177, 159] on div at bounding box center [326, 160] width 508 height 104
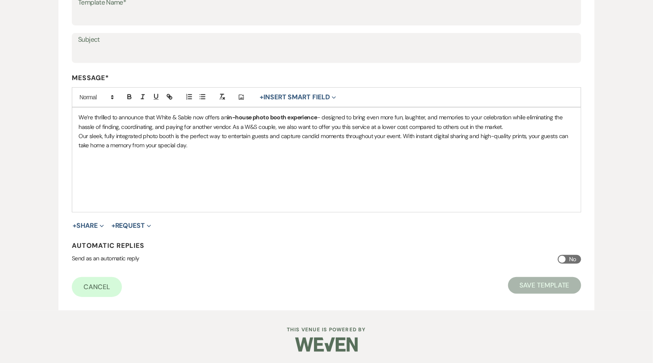
click at [80, 136] on p "Our sleek, fully integrated photo booth is the perfect way to entertain guests …" at bounding box center [326, 140] width 496 height 19
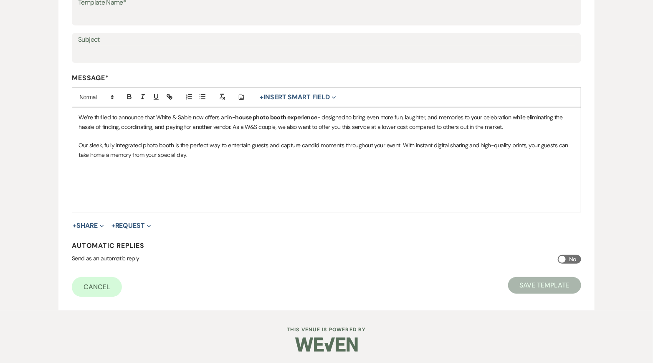
click at [79, 115] on p "We’re thrilled to announce that White & Sable now offers an in-house photo boot…" at bounding box center [326, 122] width 496 height 19
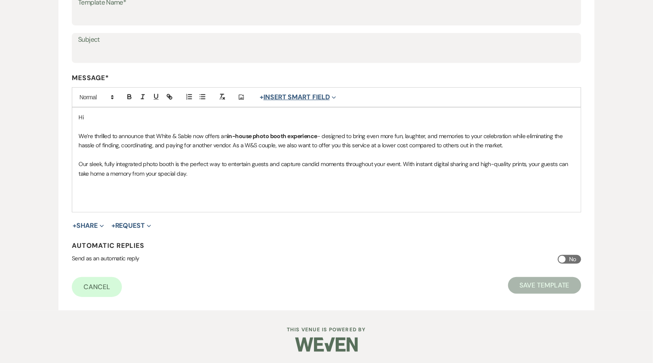
click at [325, 96] on button "+ Insert Smart Field Expand" at bounding box center [298, 97] width 82 height 10
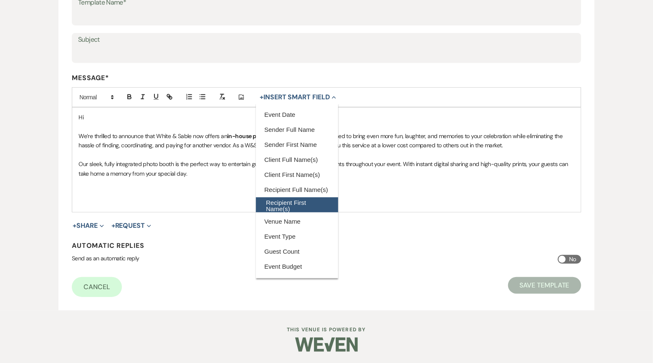
click at [314, 201] on button "Recipient First Name(s)" at bounding box center [297, 204] width 82 height 15
click at [114, 129] on p at bounding box center [326, 126] width 496 height 9
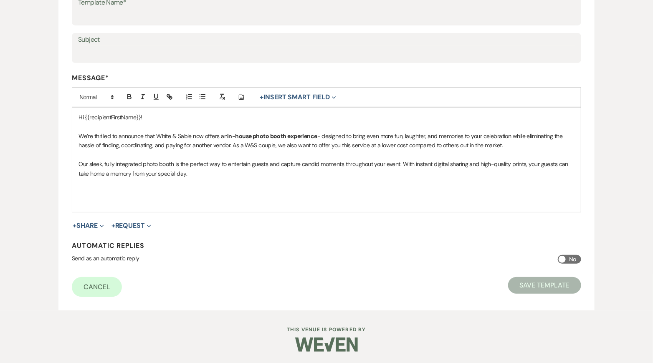
click at [76, 136] on div "Hi {{recipientFirstName}}! We’re thrilled to announce that White & Sable now of…" at bounding box center [326, 160] width 508 height 104
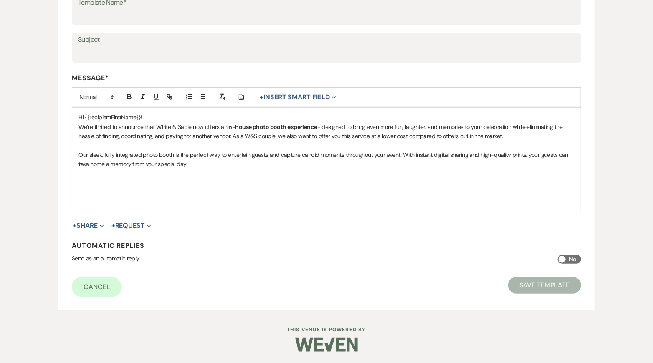
click at [196, 163] on p "Our sleek, fully integrated photo booth is the perfect way to entertain guests …" at bounding box center [326, 159] width 496 height 19
